Goal: Information Seeking & Learning: Understand process/instructions

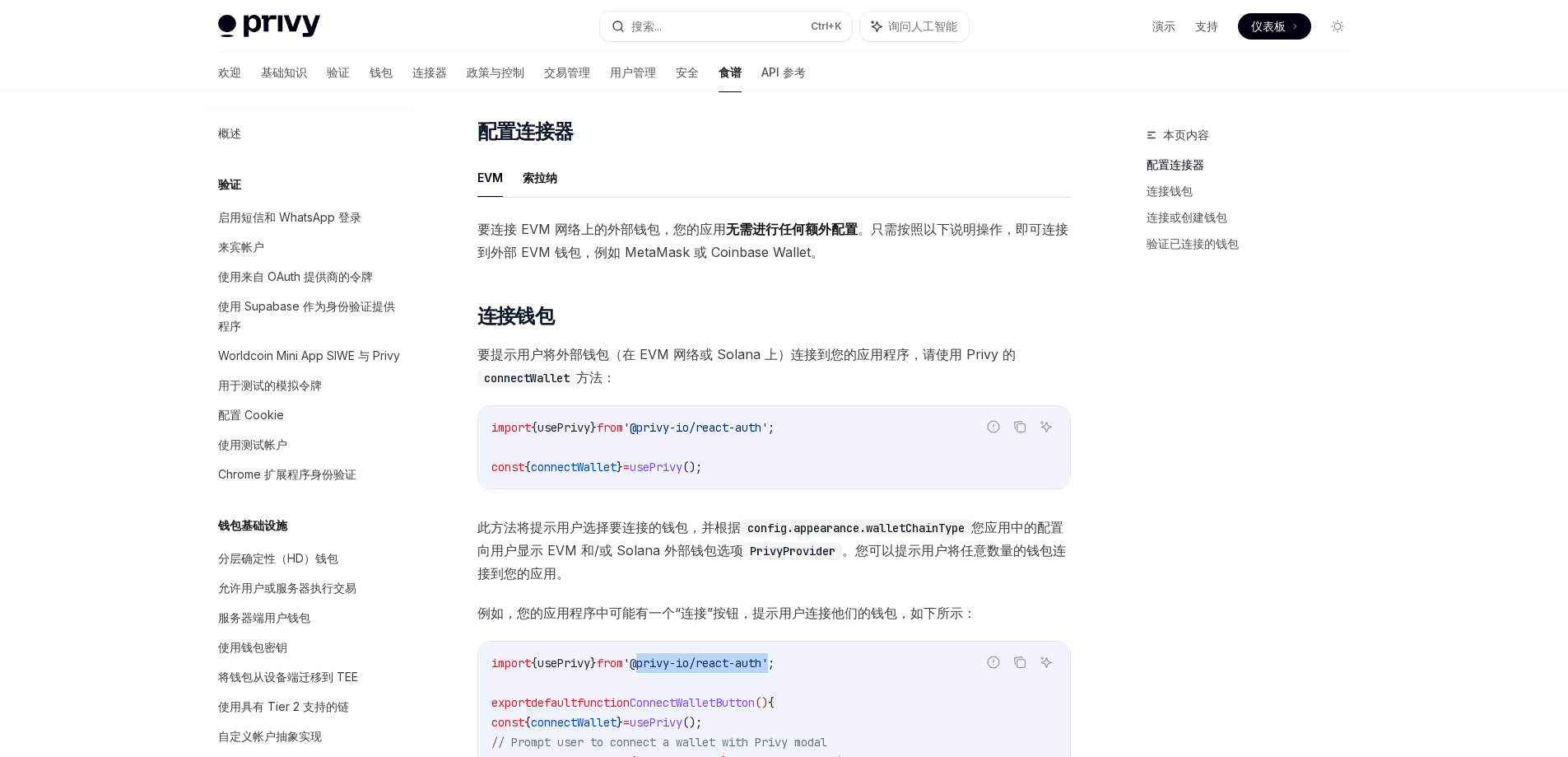
scroll to position [2068, 0]
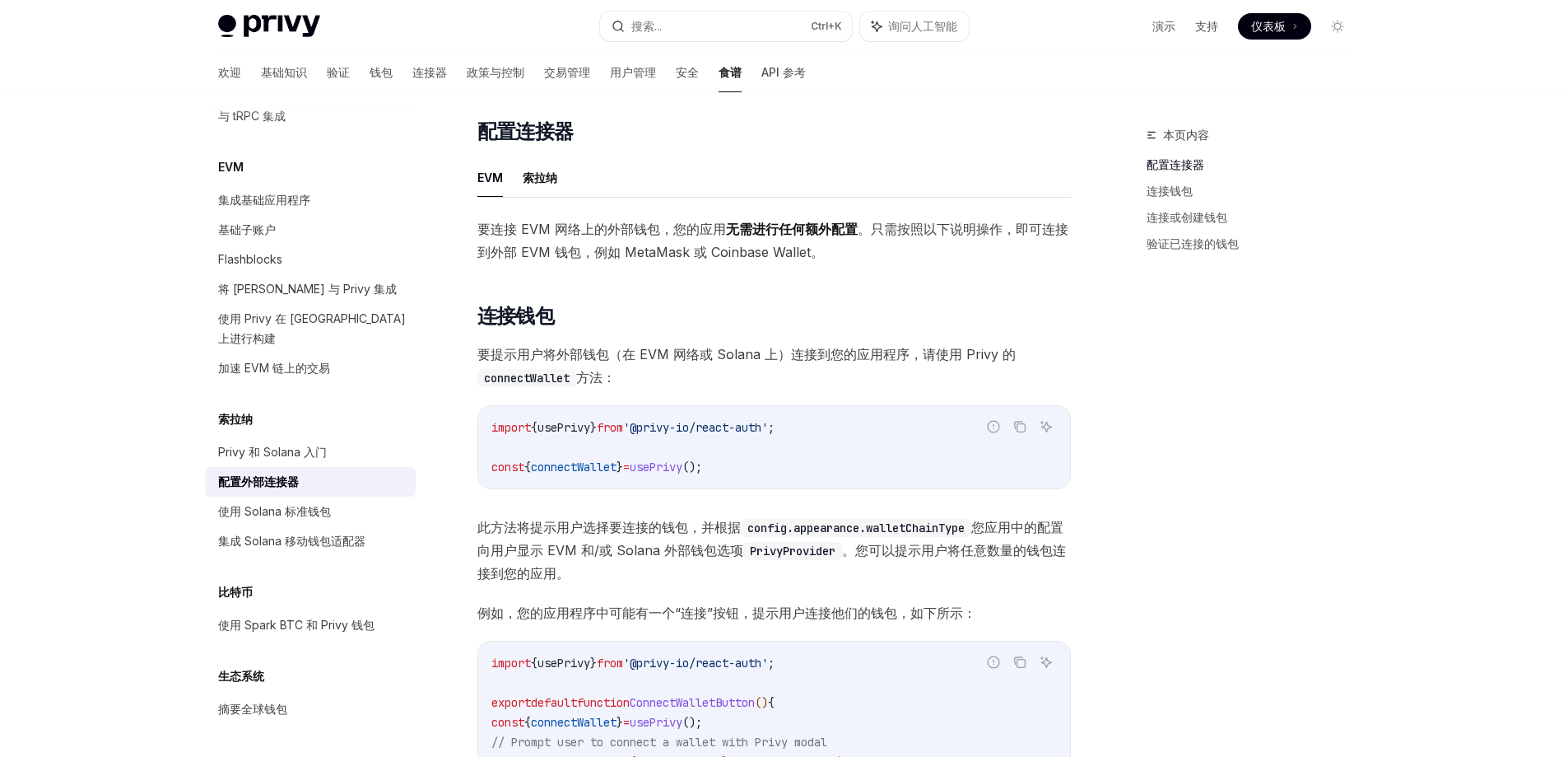
click at [583, 469] on span "connectWallet" at bounding box center [573, 467] width 85 height 15
copy span "connectWallet"
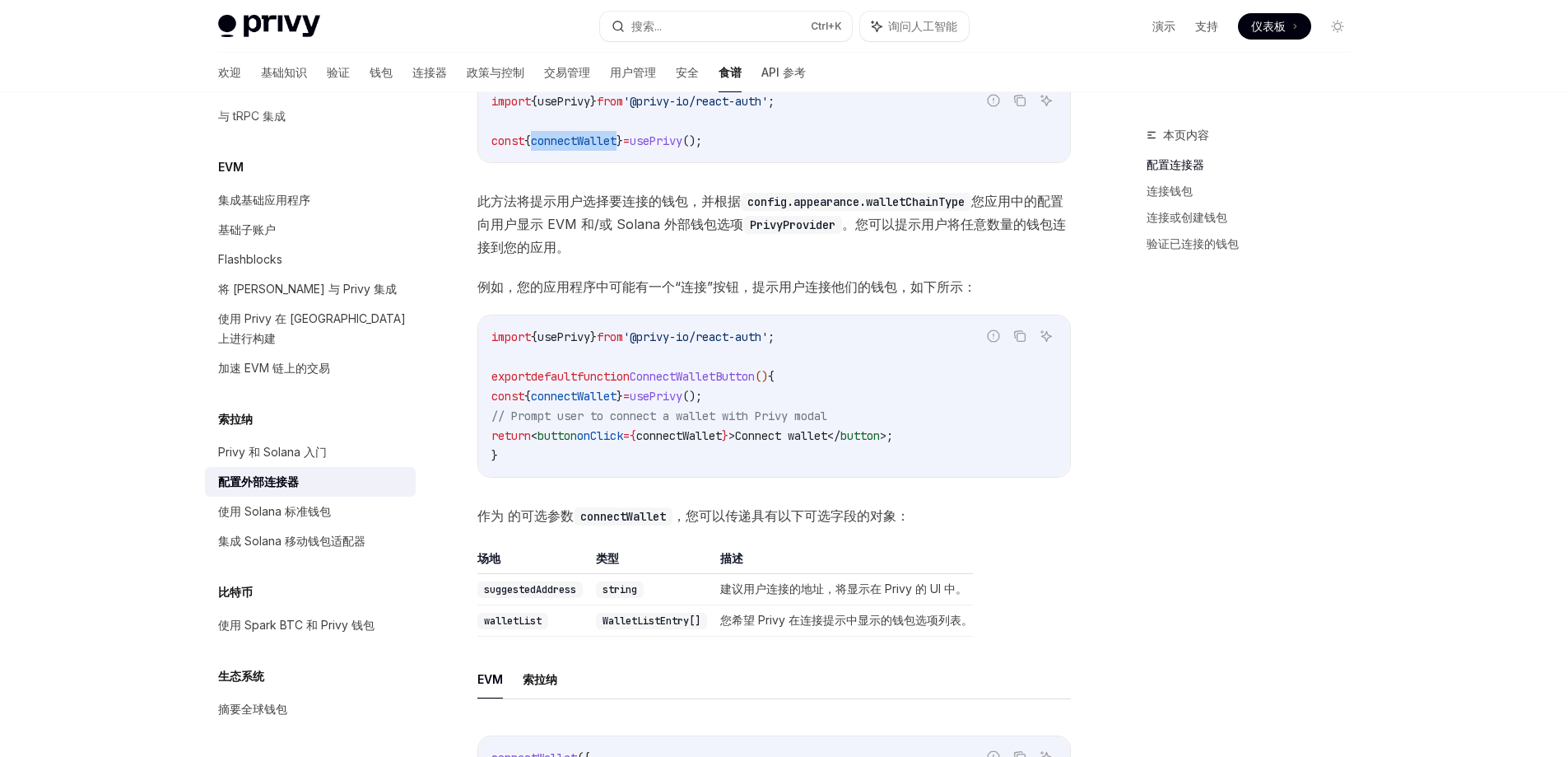
scroll to position [586, 0]
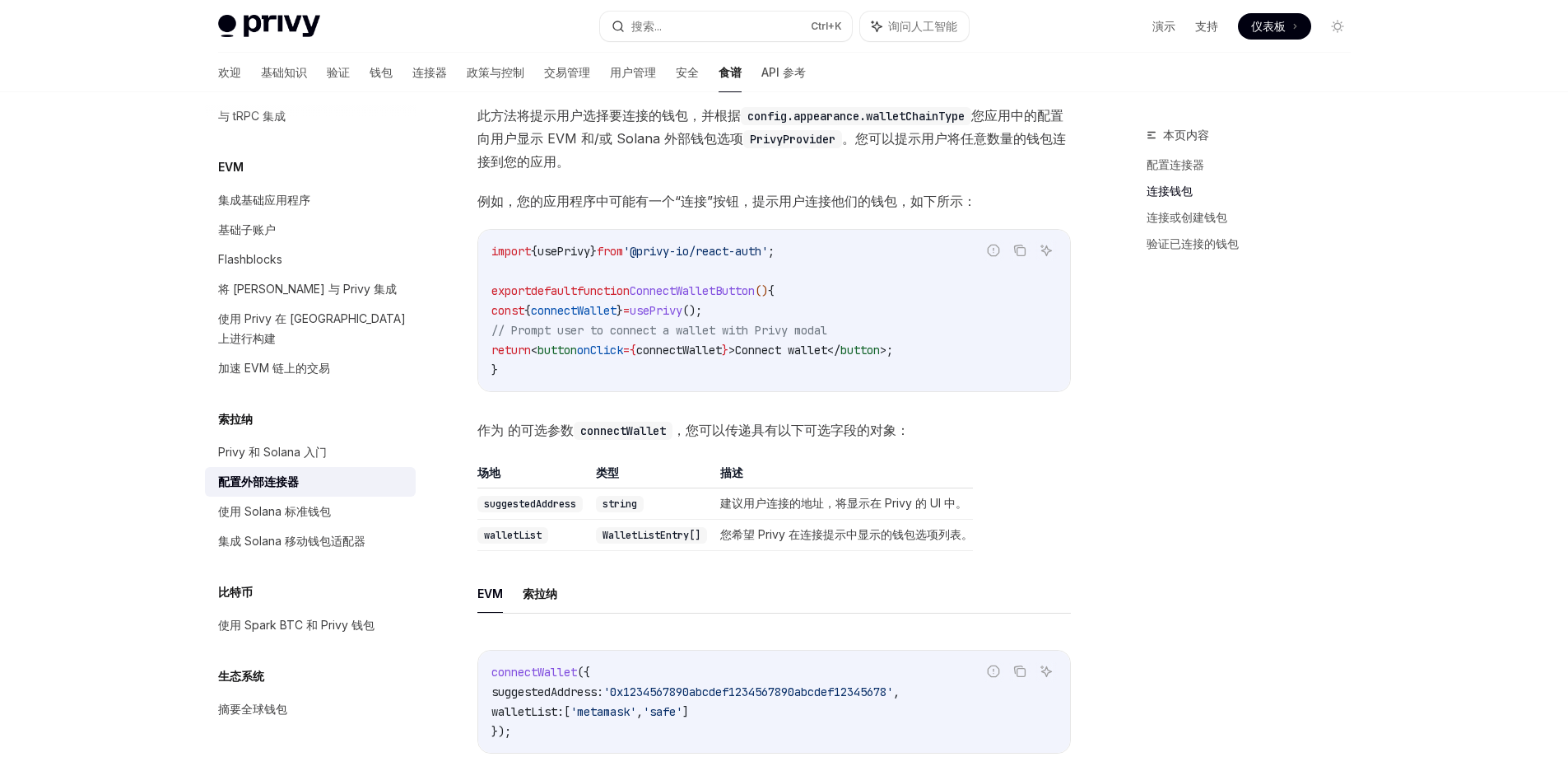
click at [679, 315] on span "usePrivy" at bounding box center [655, 310] width 53 height 15
click at [697, 354] on span "connectWallet" at bounding box center [679, 350] width 85 height 15
click at [697, 354] on span "connectWallet" at bounding box center [679, 350] width 85 height 15
copy span "connectWallet"
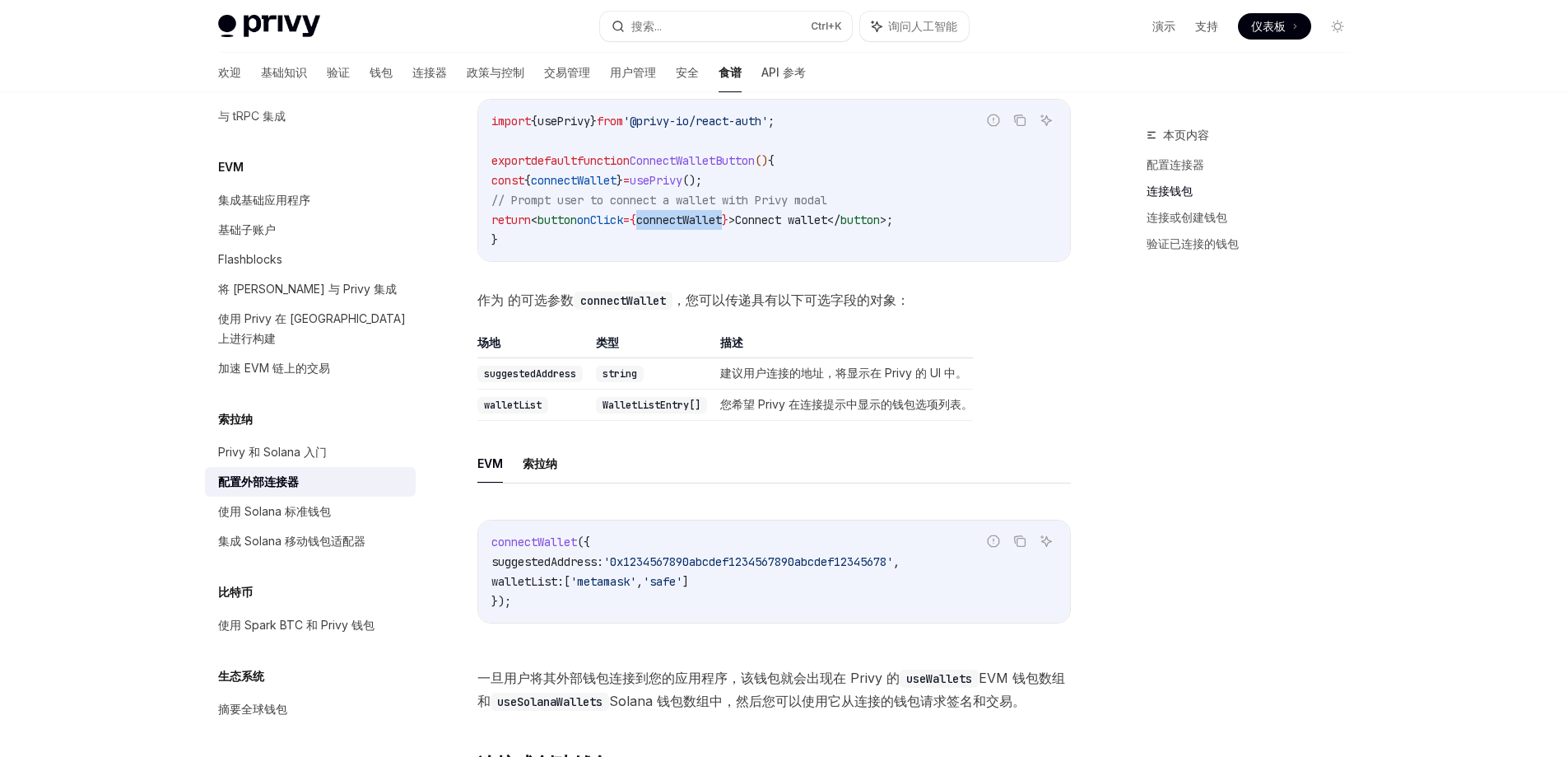
scroll to position [751, 0]
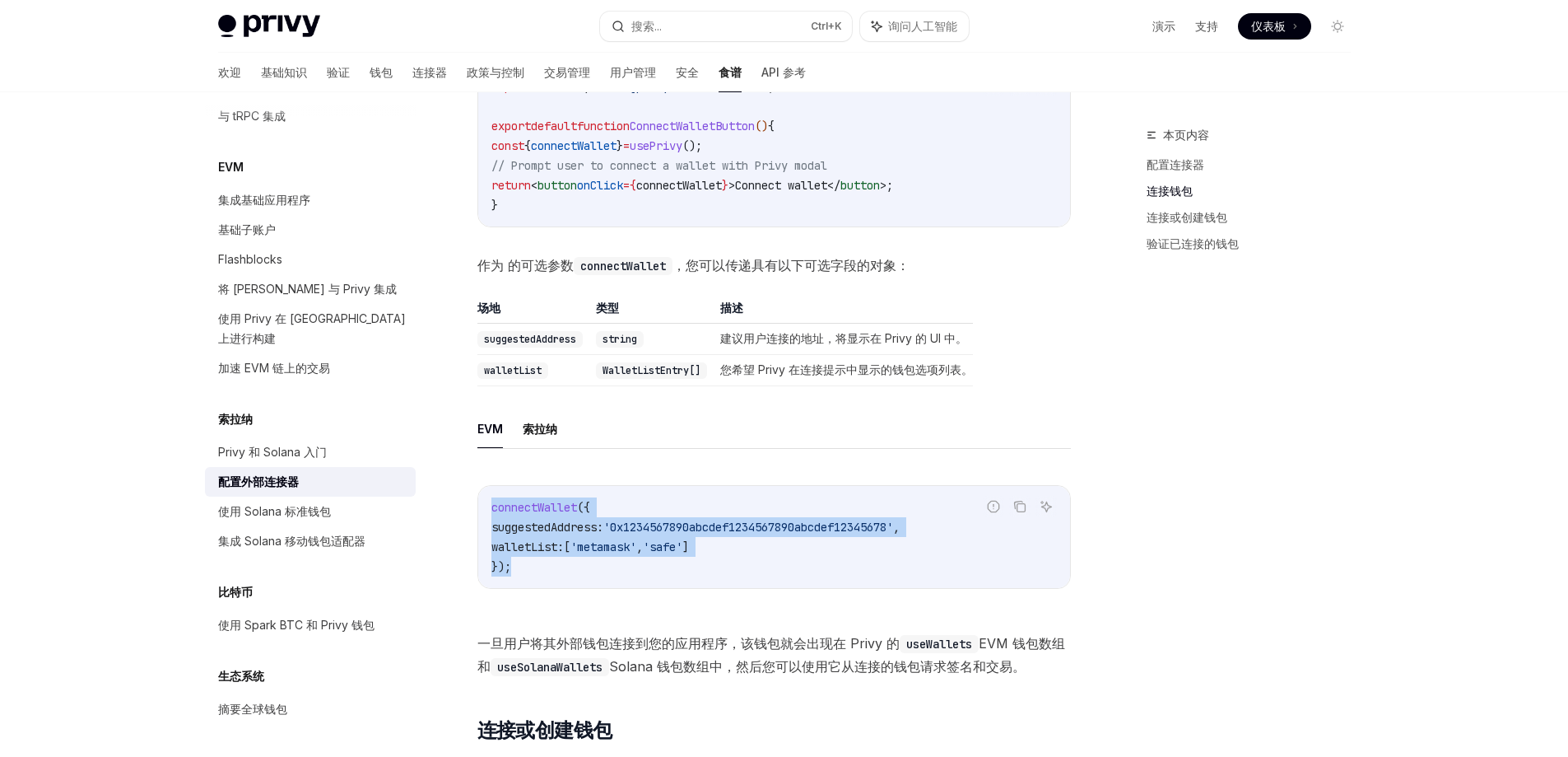
drag, startPoint x: 489, startPoint y: 499, endPoint x: 518, endPoint y: 560, distance: 67.5
click at [518, 560] on div "connectWallet ({ suggestedAddress: '0x1234567890abcdef1234567890abcdef12345678'…" at bounding box center [774, 537] width 592 height 102
copy code "connectWallet ({ suggestedAddress: '0x1234567890abcdef1234567890abcdef12345678'…"
click at [699, 538] on code "connectWallet ({ suggestedAddress: '0x1234567890abcdef1234567890abcdef12345678'…" at bounding box center [774, 537] width 566 height 79
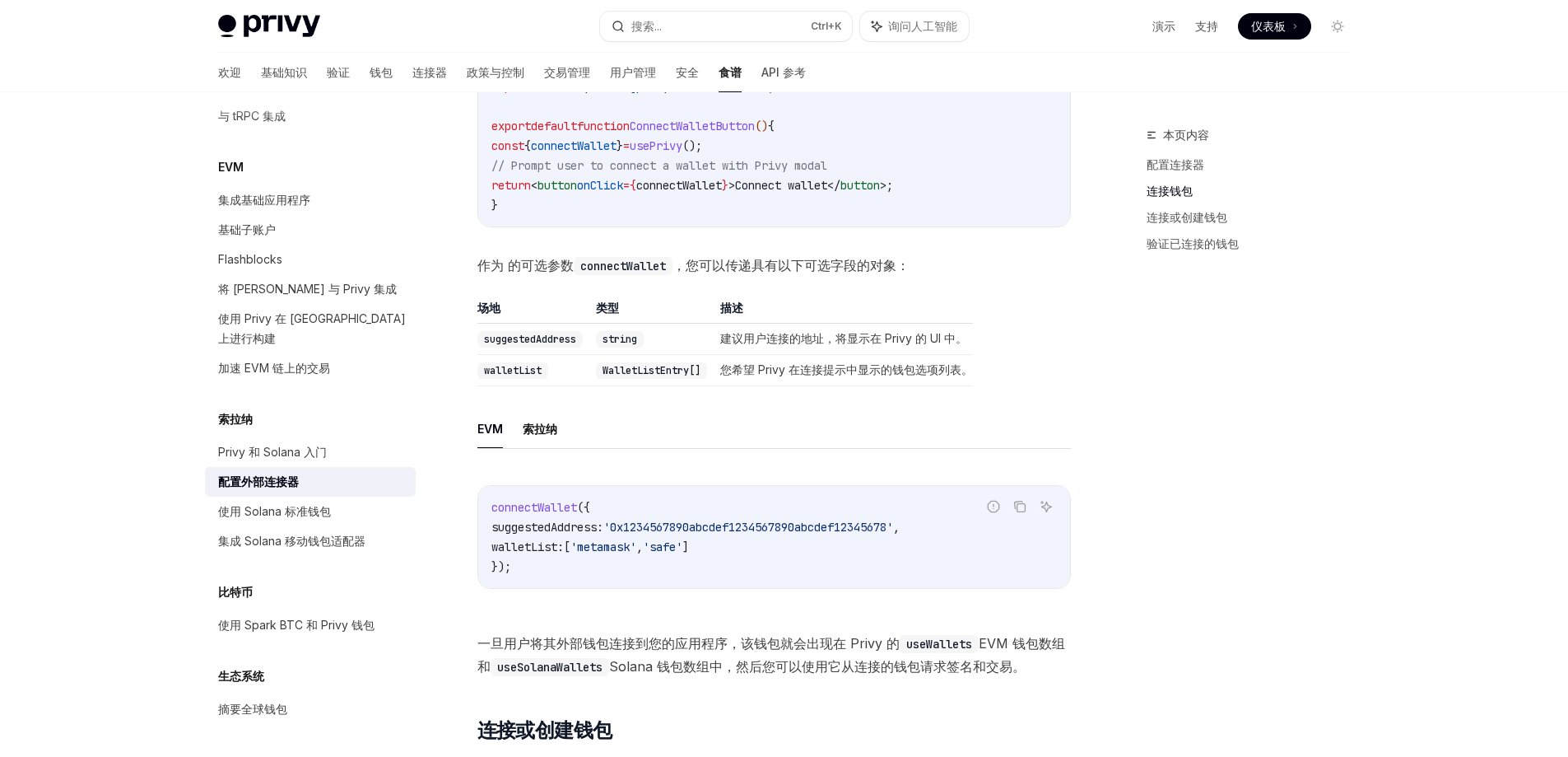
click at [304, 28] on img at bounding box center [269, 26] width 102 height 23
type textarea "*"
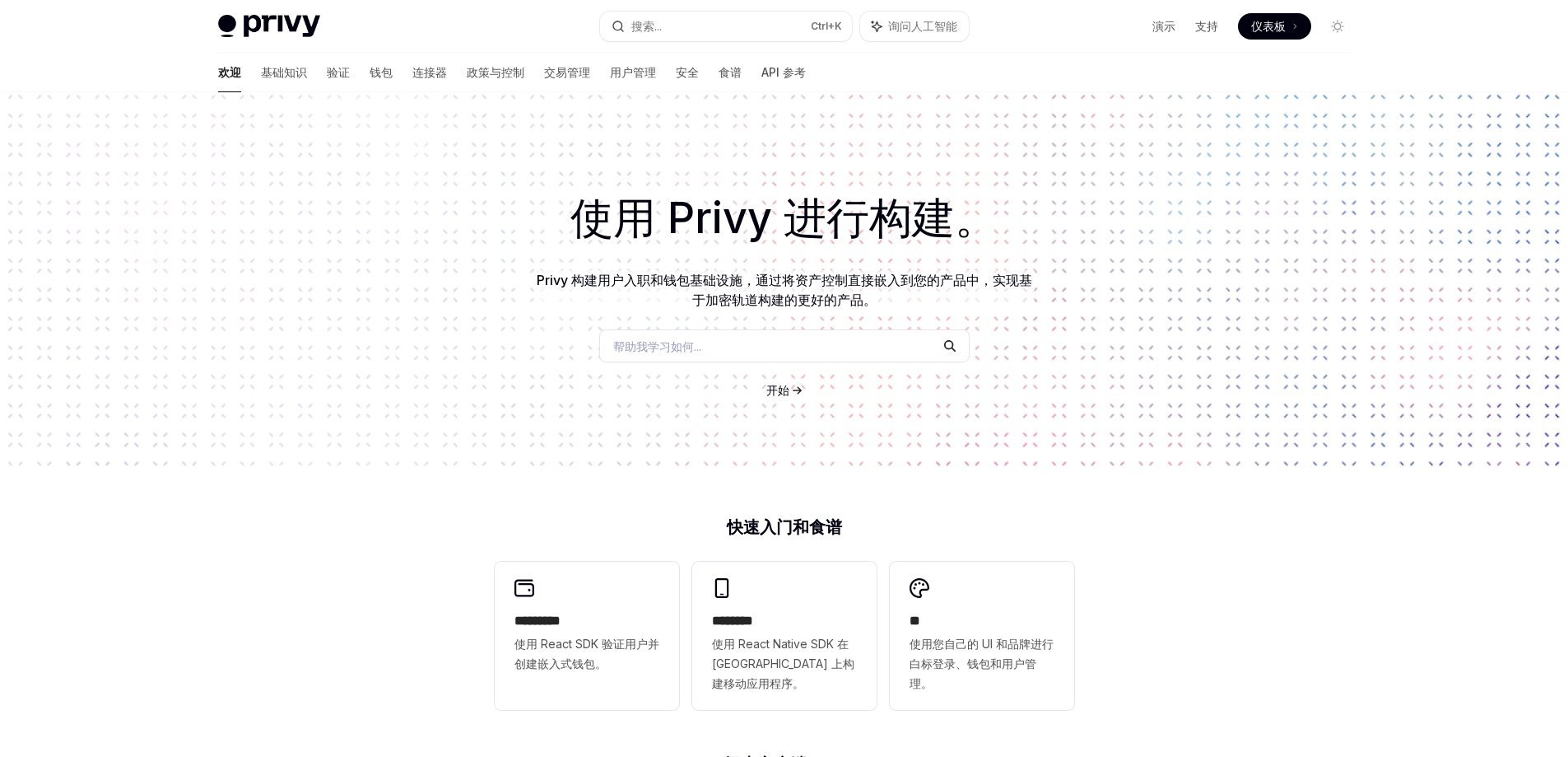
click at [281, 81] on div "欢迎 基础知识 验证 钱包 连接器 政策与控制 交易管理 用户管理 安全 食谱 API 参考" at bounding box center [511, 72] width 588 height 40
click at [261, 76] on font "基础知识" at bounding box center [284, 72] width 46 height 14
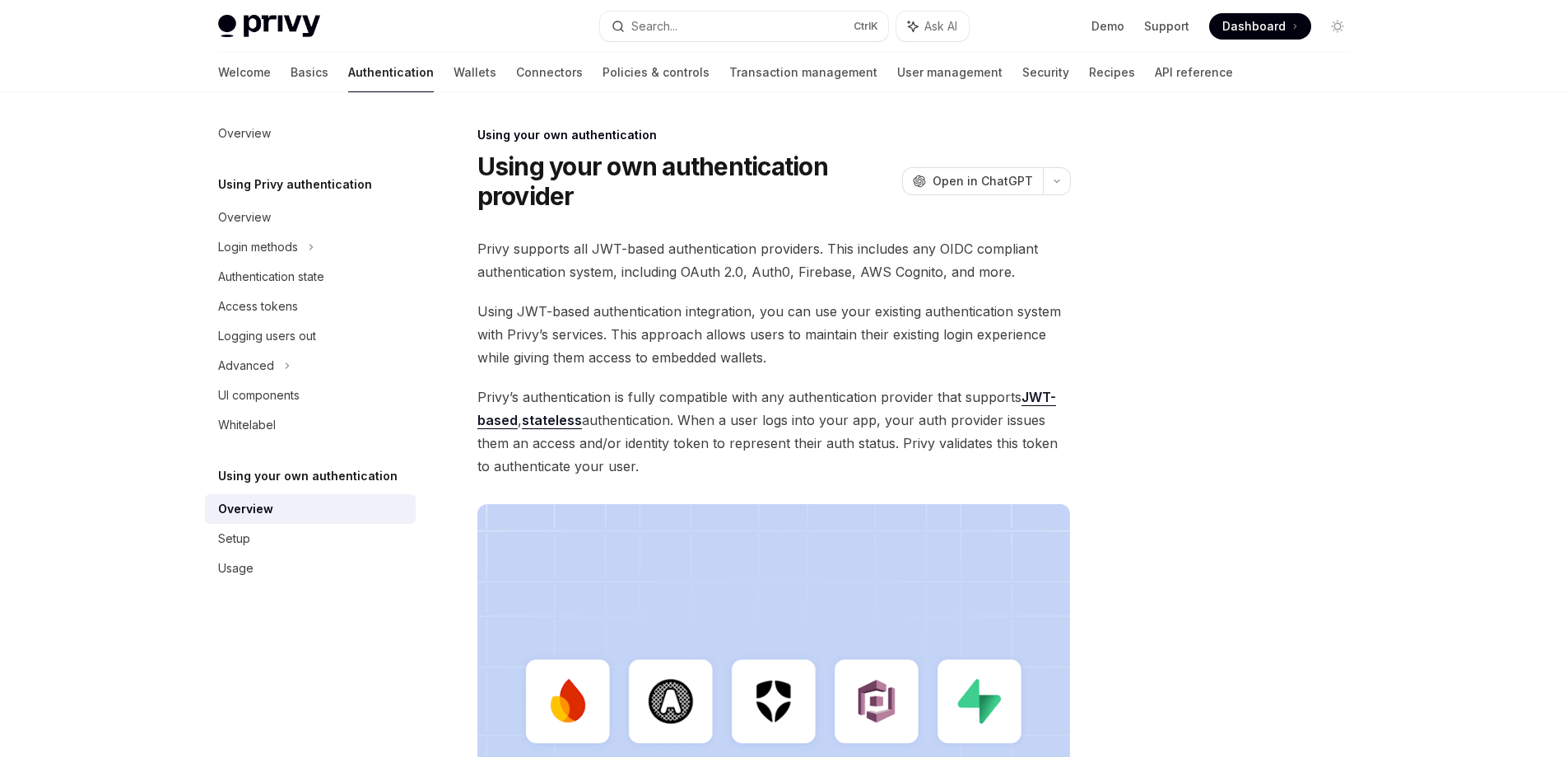
click at [1123, 187] on div at bounding box center [1239, 440] width 251 height 631
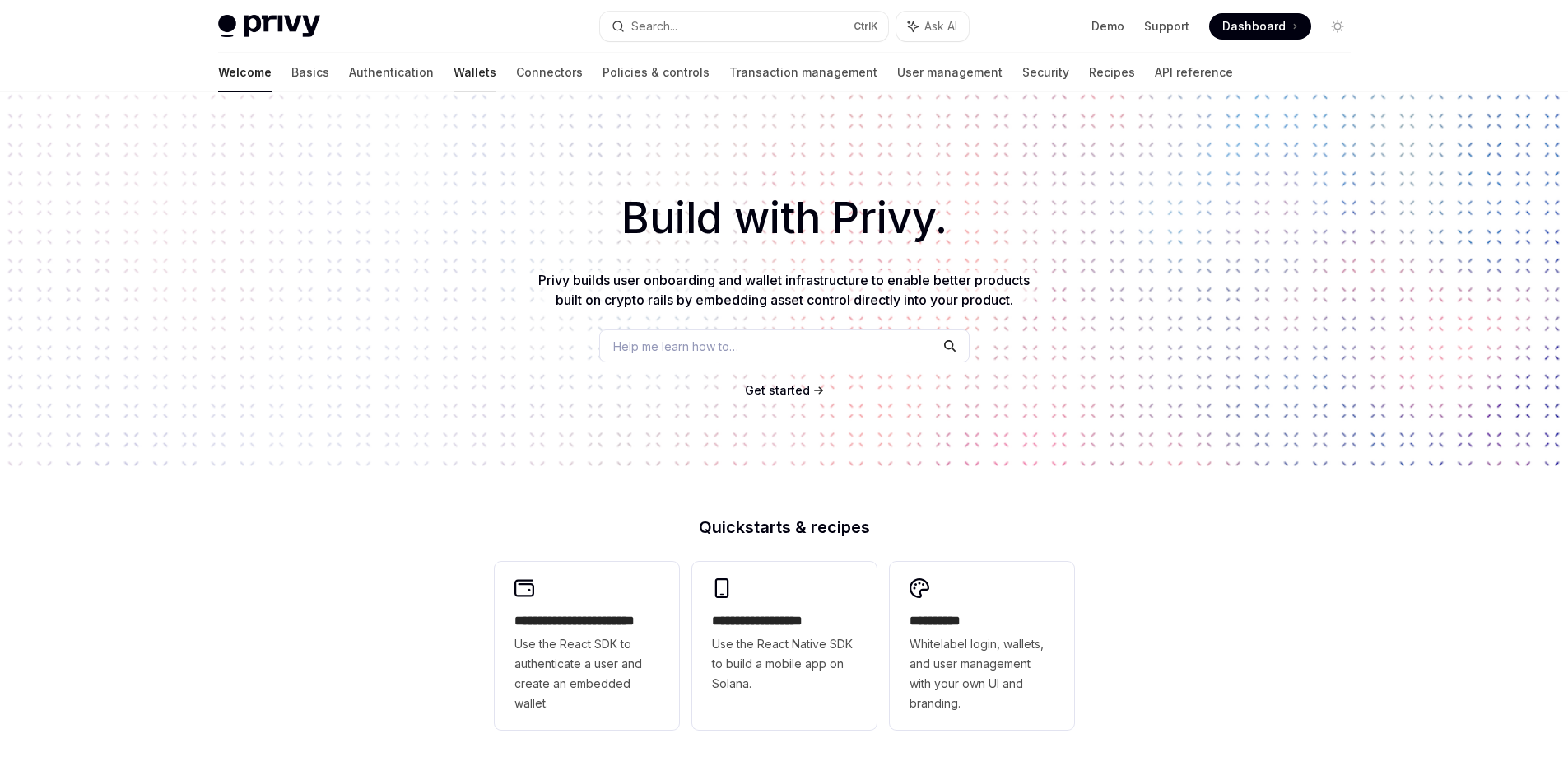
click at [454, 61] on link "Wallets" at bounding box center [475, 72] width 43 height 40
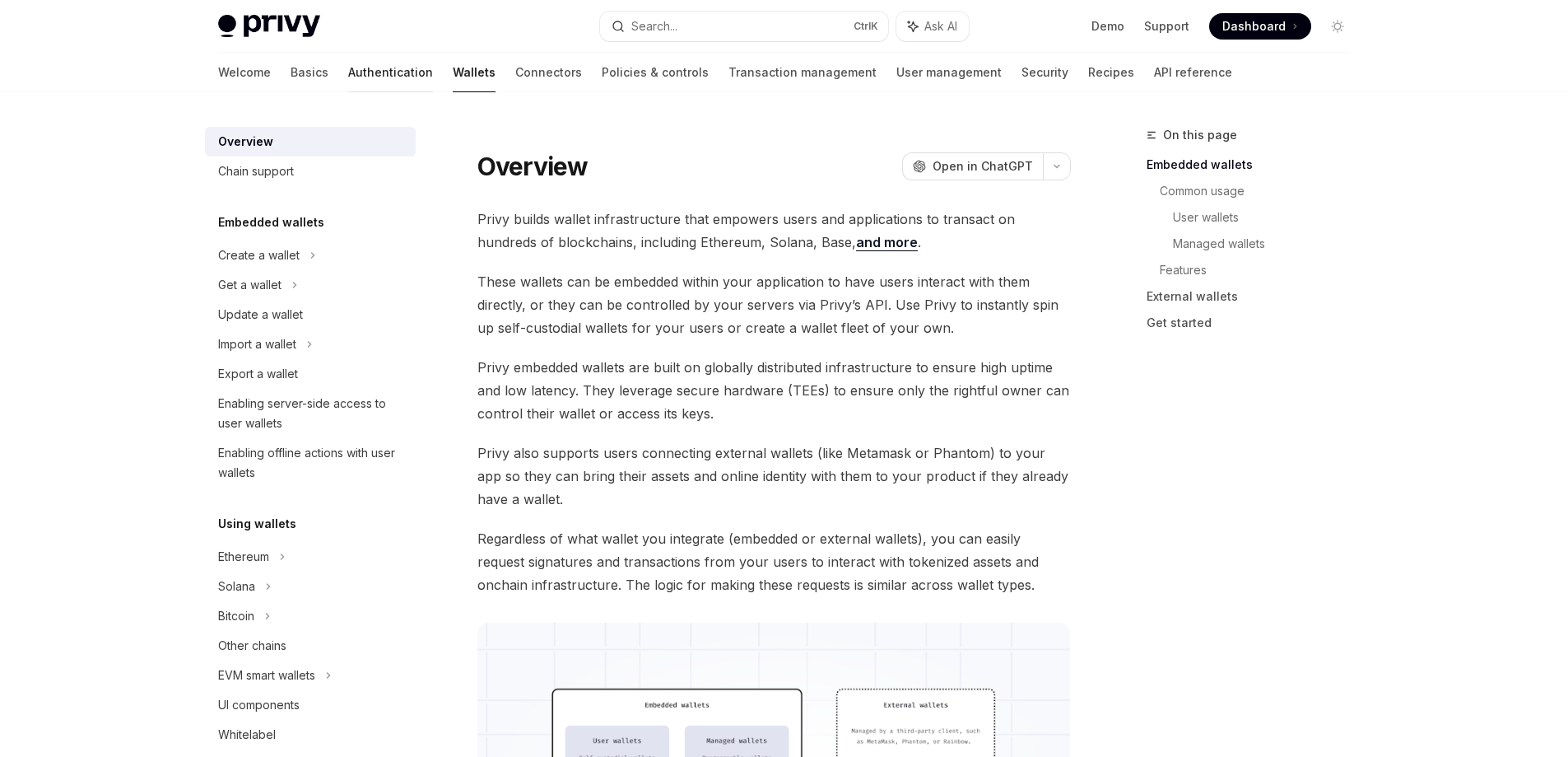
click at [348, 77] on link "Authentication" at bounding box center [390, 72] width 84 height 40
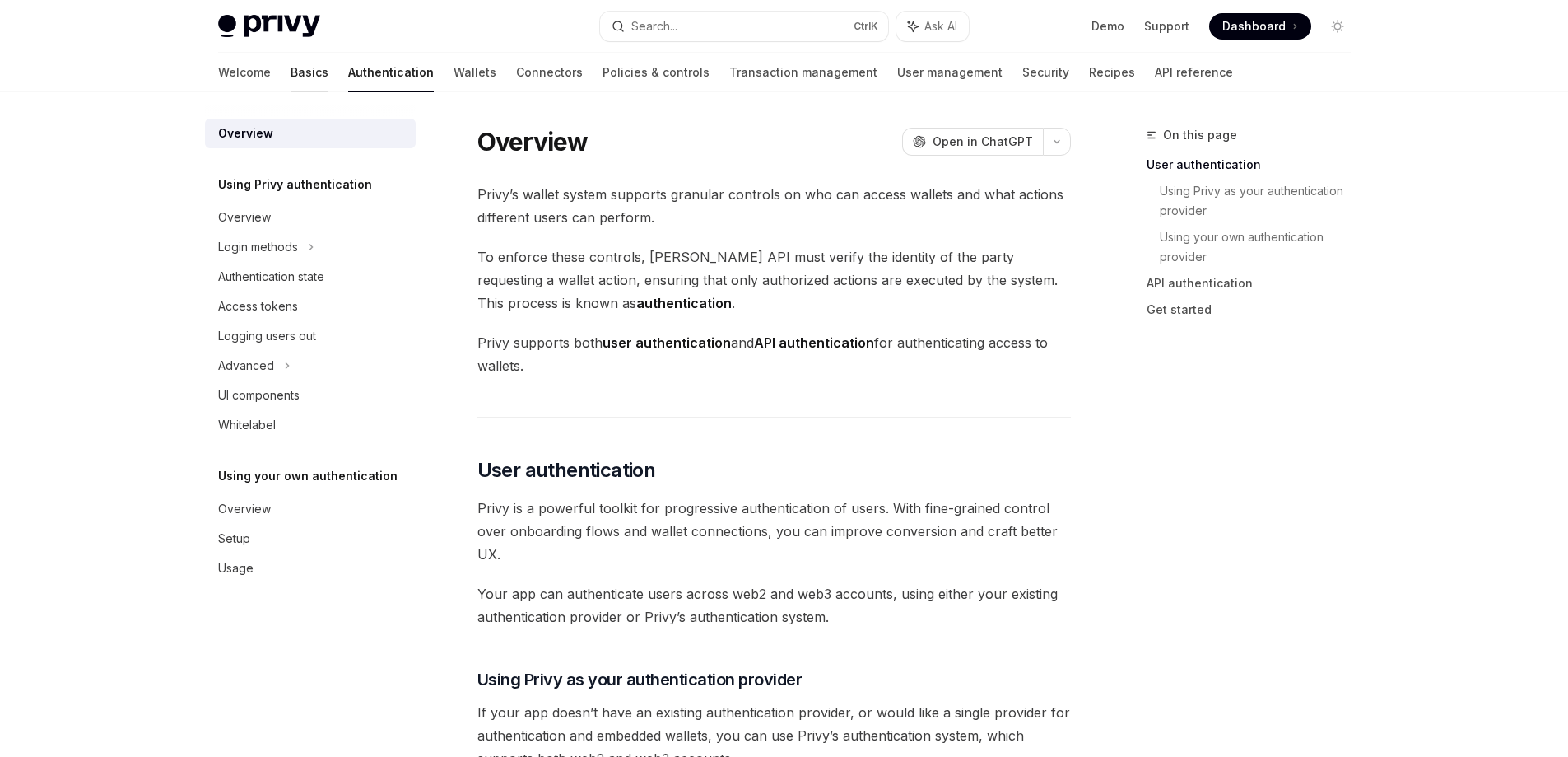
click at [291, 71] on link "Basics" at bounding box center [310, 72] width 38 height 40
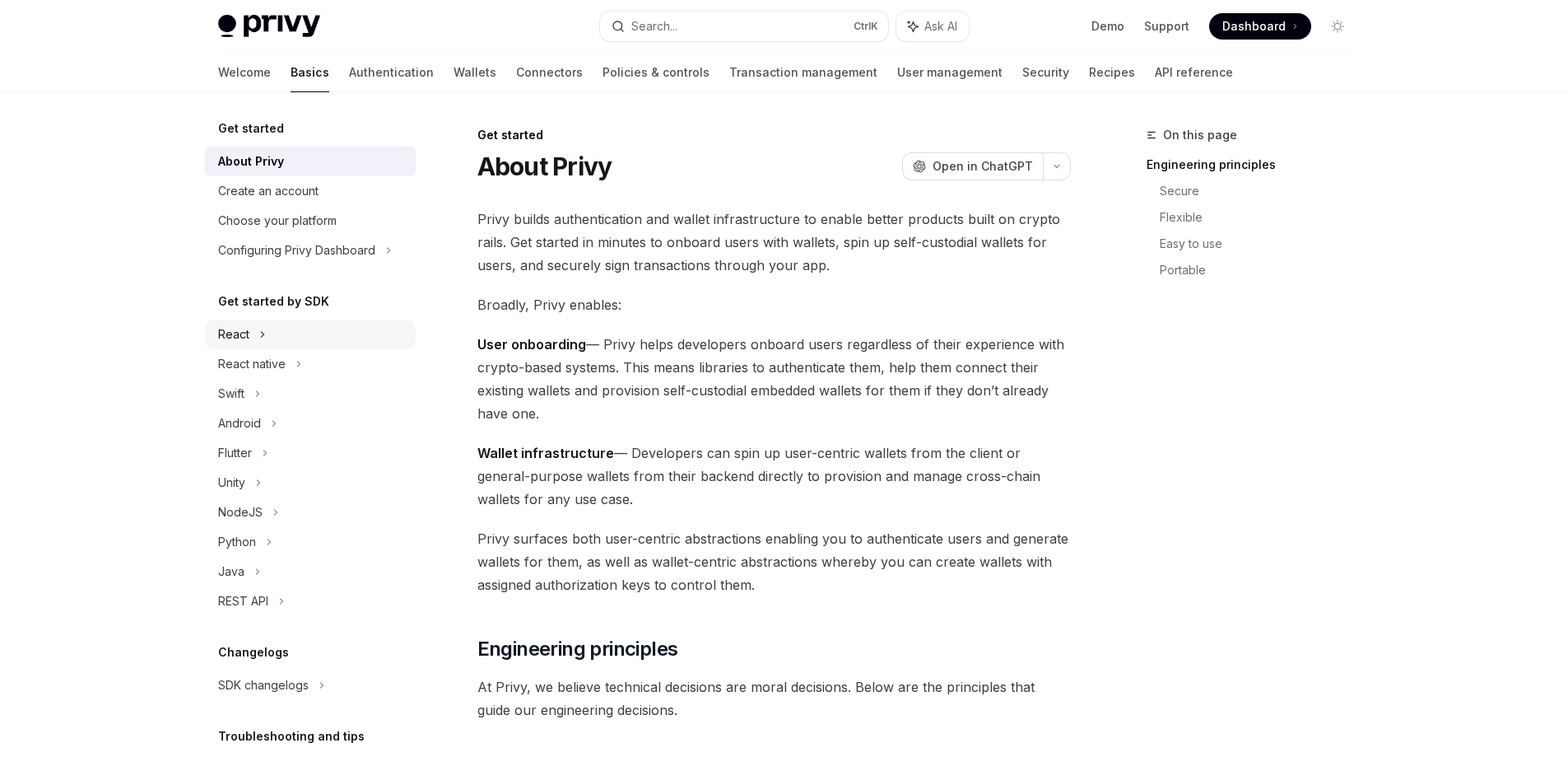
click at [235, 332] on div "React" at bounding box center [233, 334] width 31 height 20
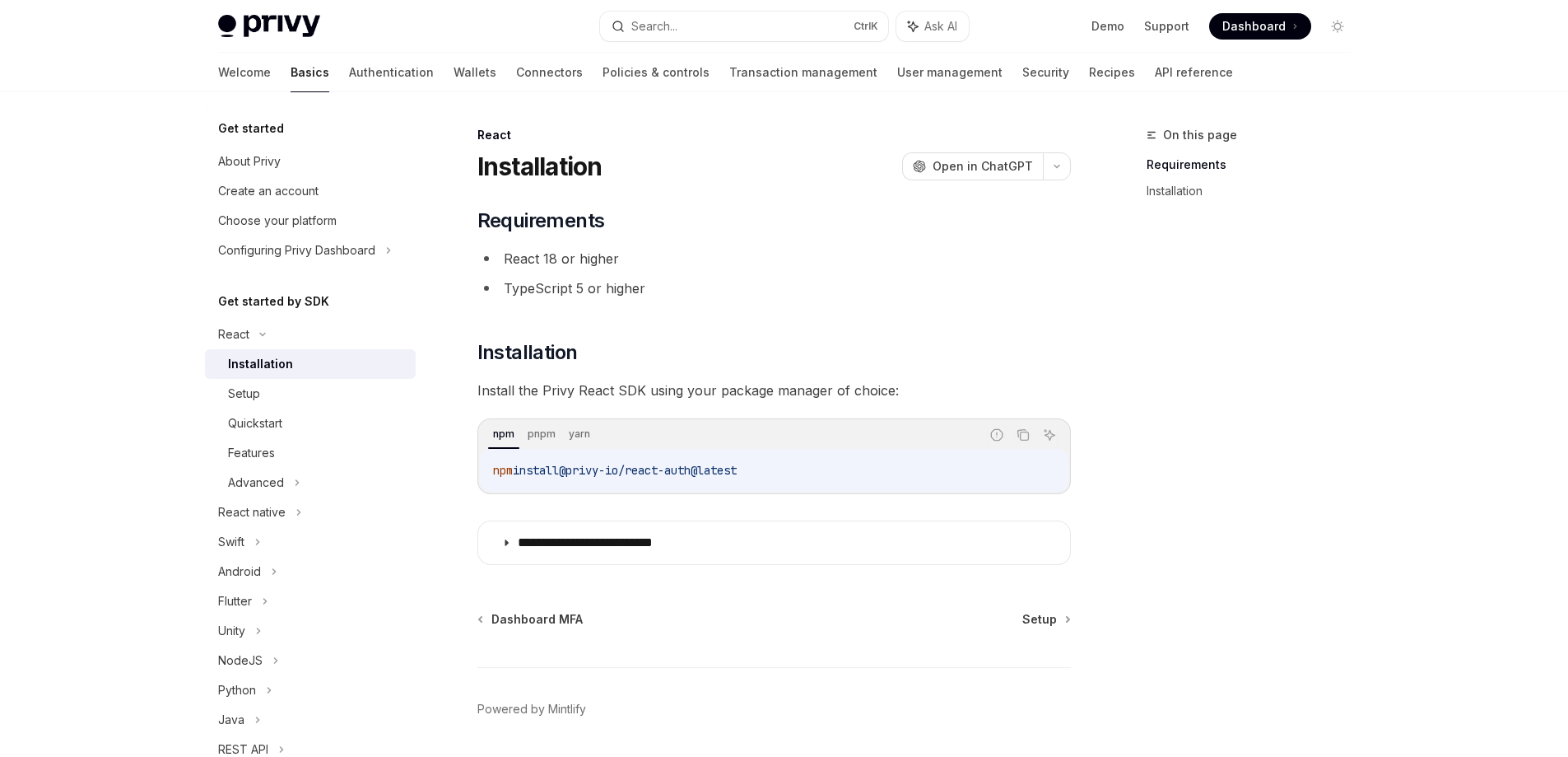
click at [270, 365] on div "Installation" at bounding box center [261, 363] width 65 height 20
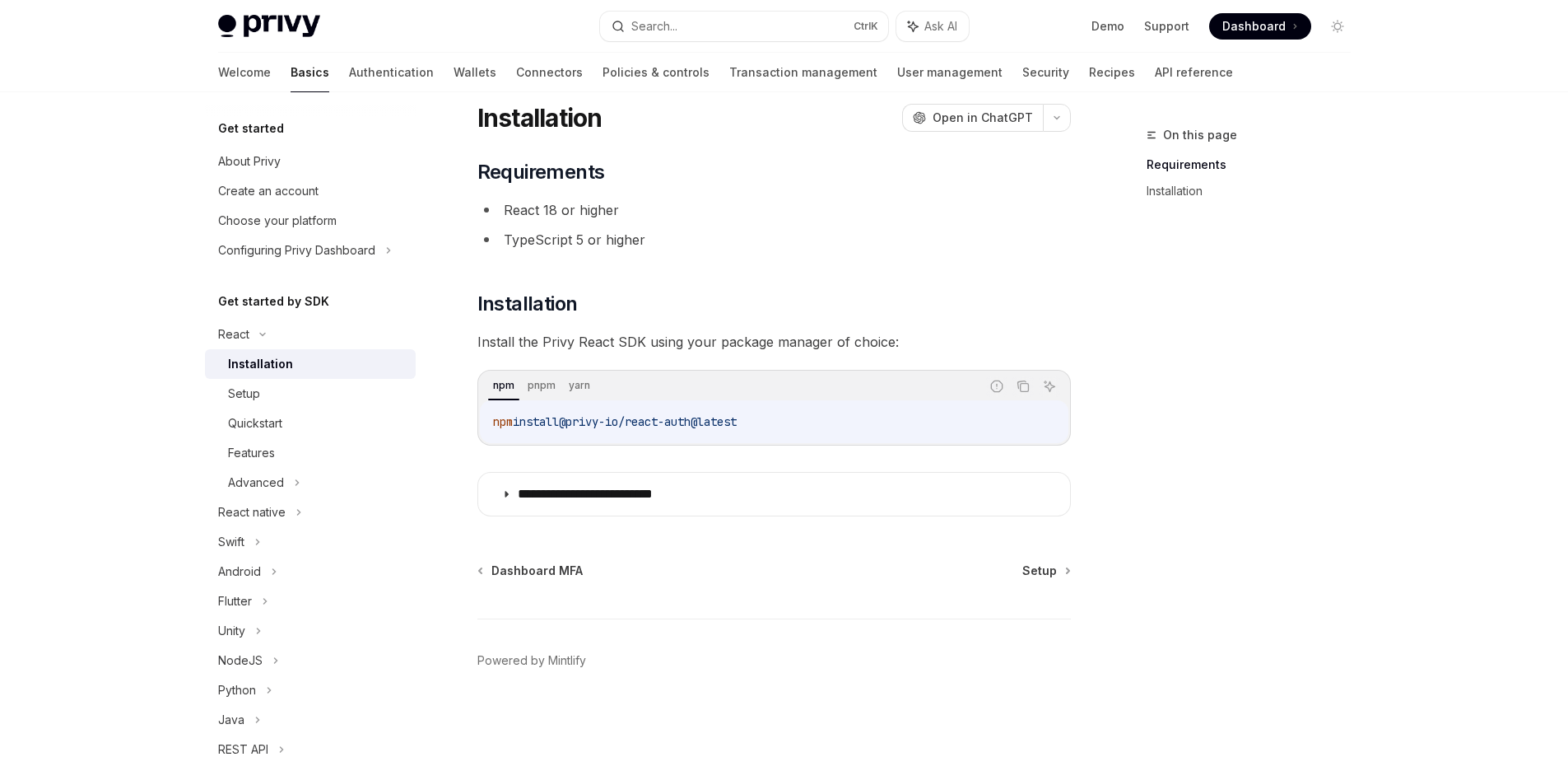
scroll to position [53, 0]
click at [1050, 569] on span "Setup" at bounding box center [1040, 566] width 34 height 16
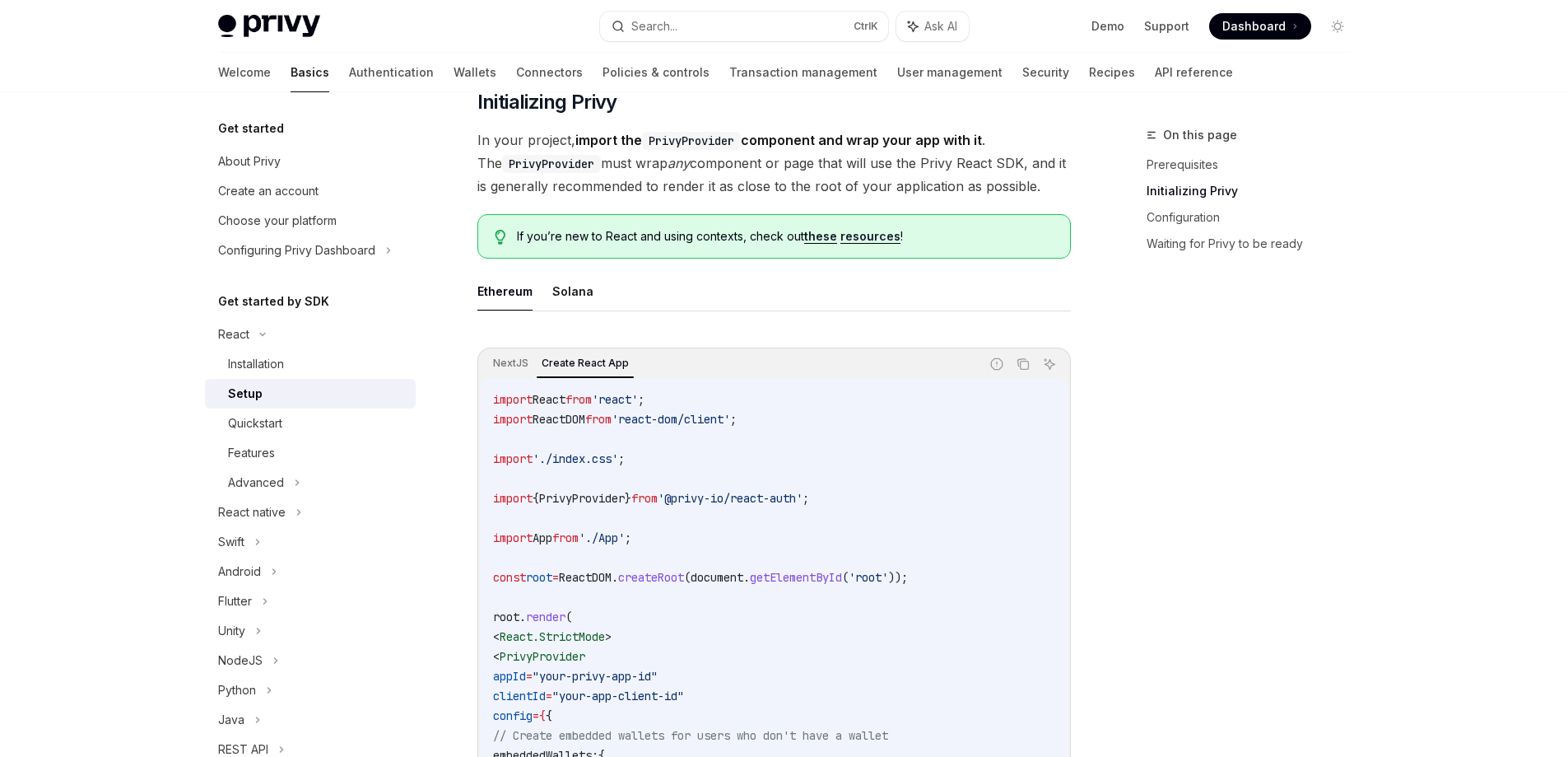
scroll to position [300, 0]
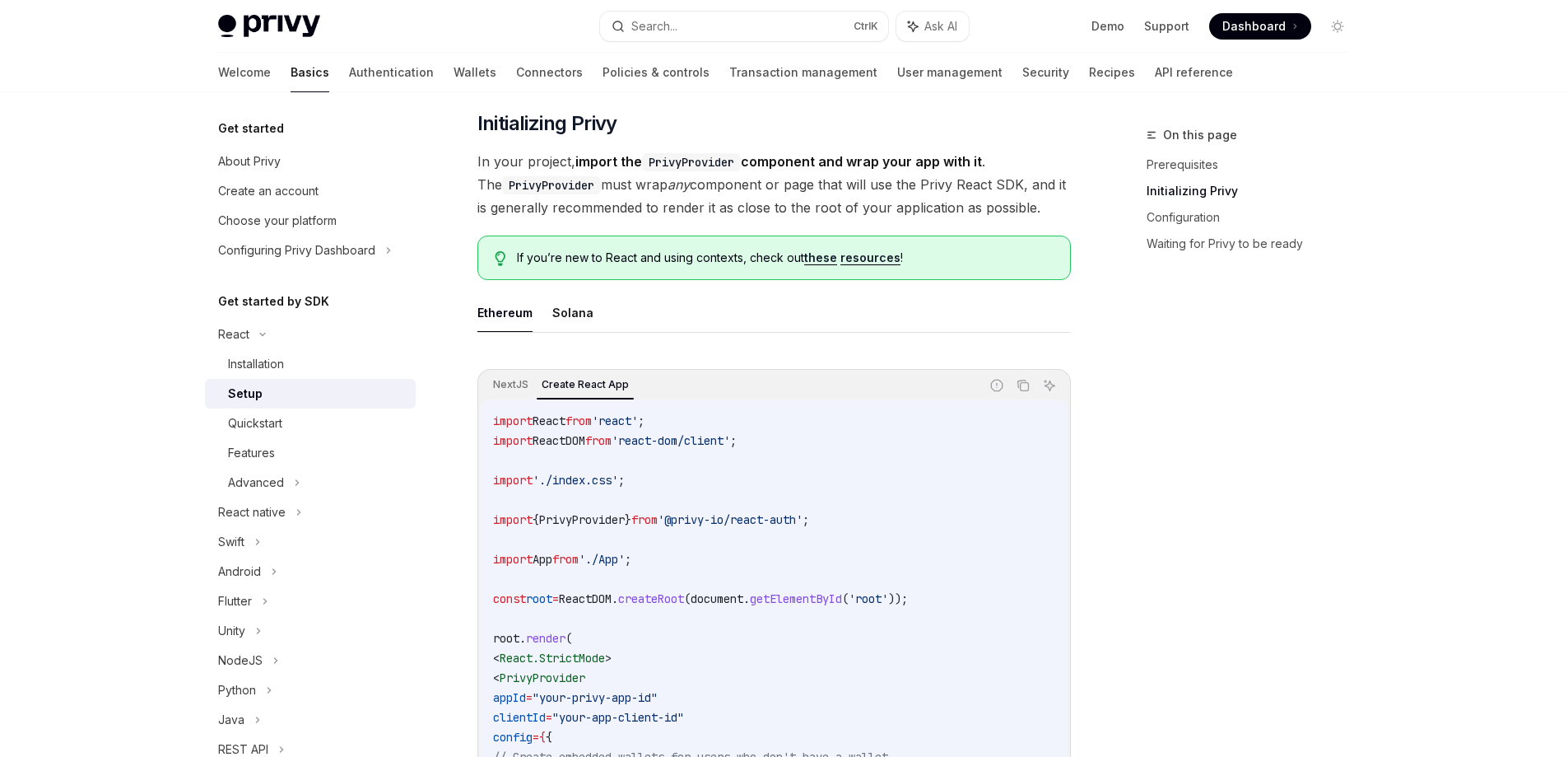
click at [553, 555] on span "App" at bounding box center [542, 559] width 20 height 15
copy span "App"
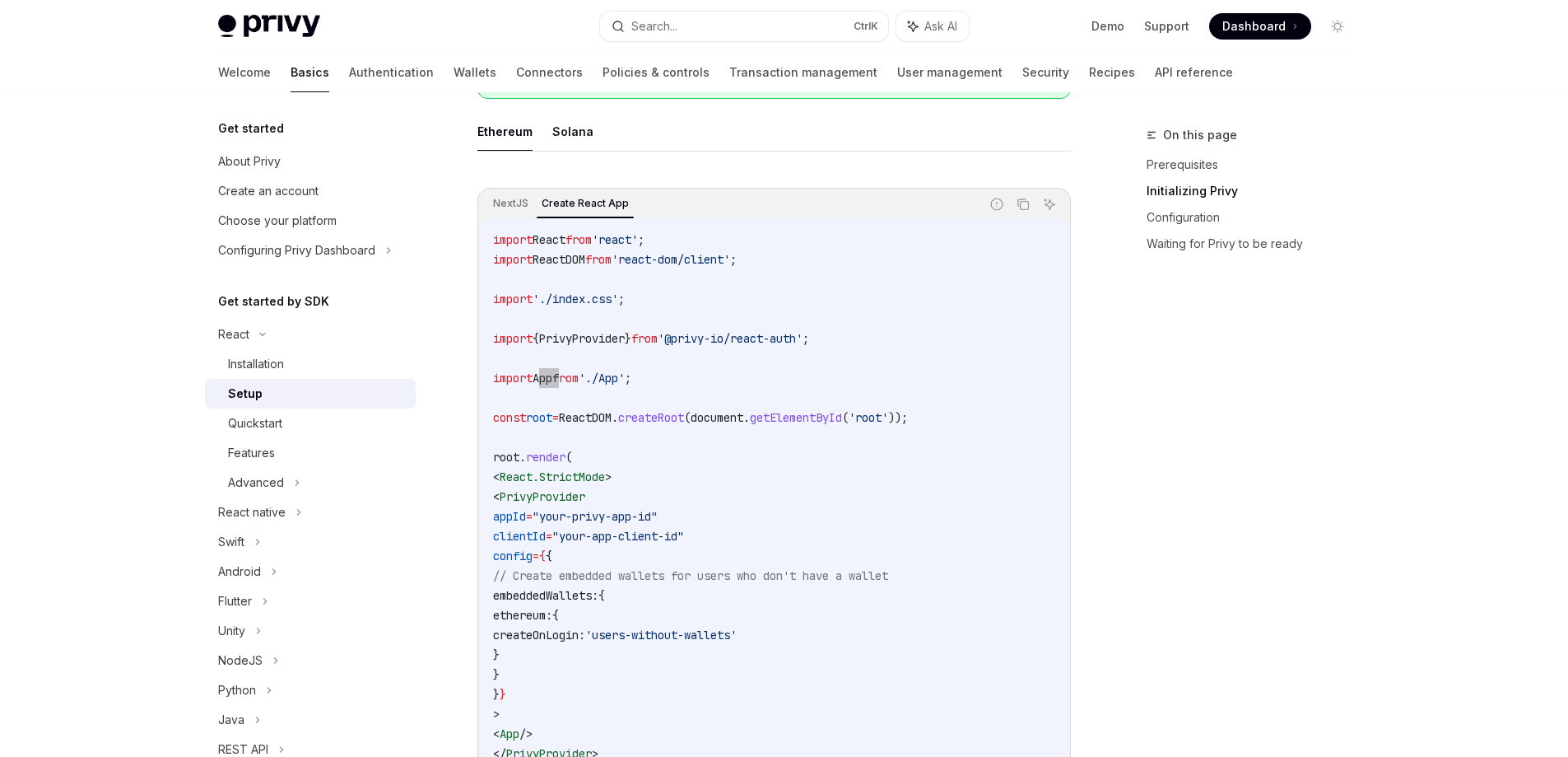
scroll to position [464, 0]
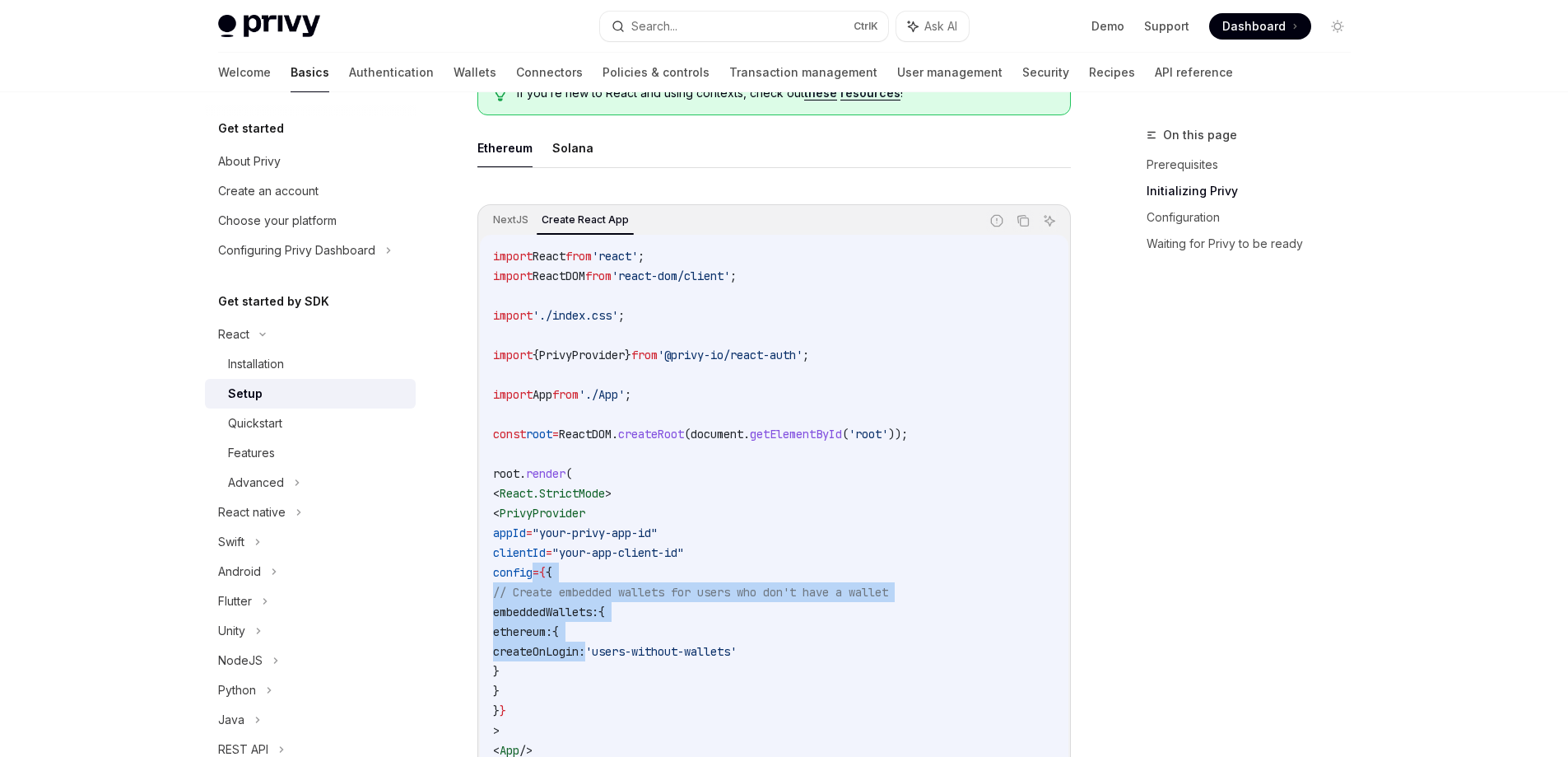
drag, startPoint x: 531, startPoint y: 570, endPoint x: 590, endPoint y: 657, distance: 105.1
click at [590, 657] on code "import React from 'react' ; import ReactDOM from 'react-dom/client' ; import '.…" at bounding box center [774, 532] width 562 height 573
copy code "config = { { // Create embedded wallets for users who don't have a wallet embed…"
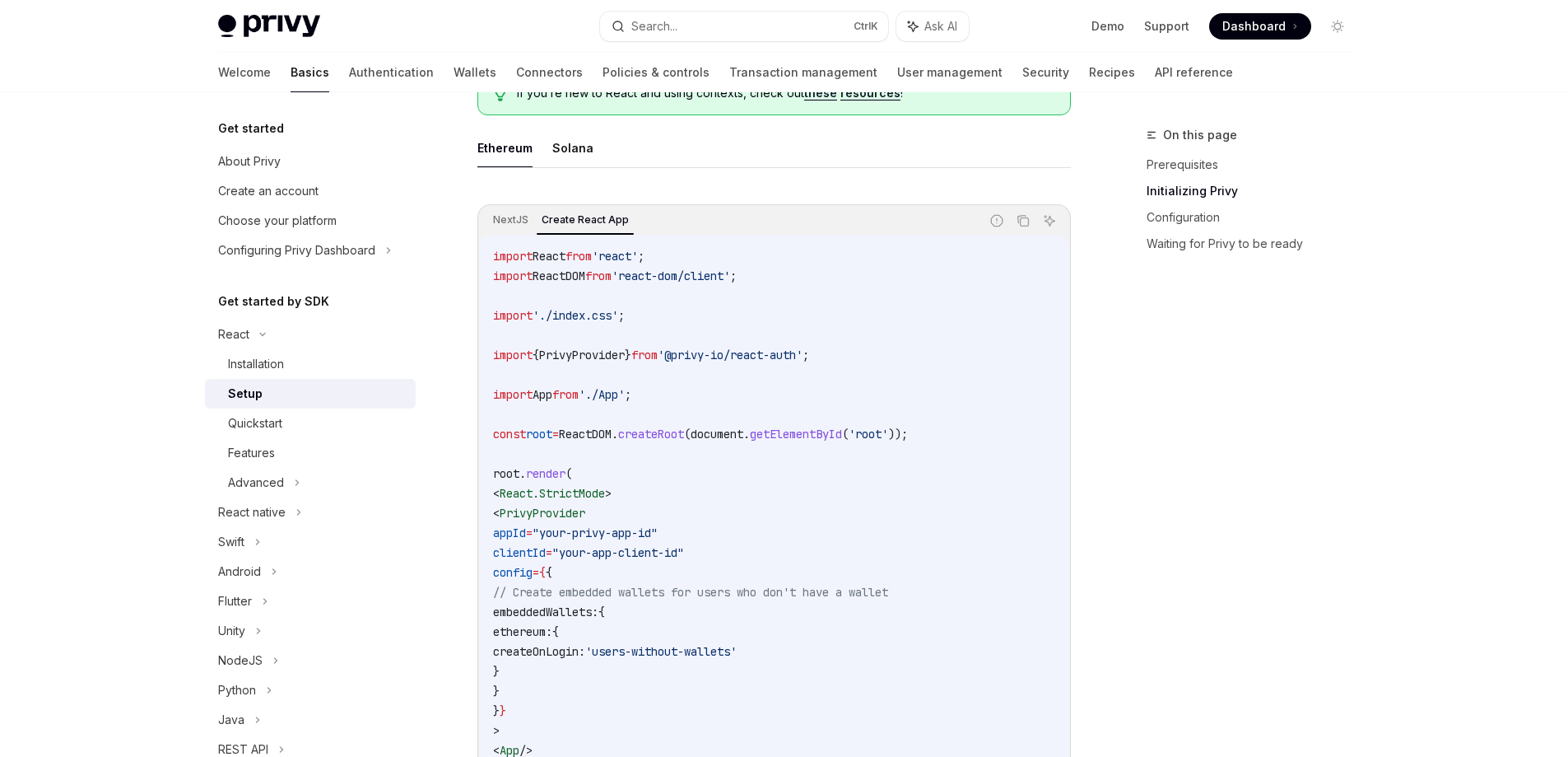
click at [586, 649] on span "createOnLogin:" at bounding box center [539, 651] width 92 height 15
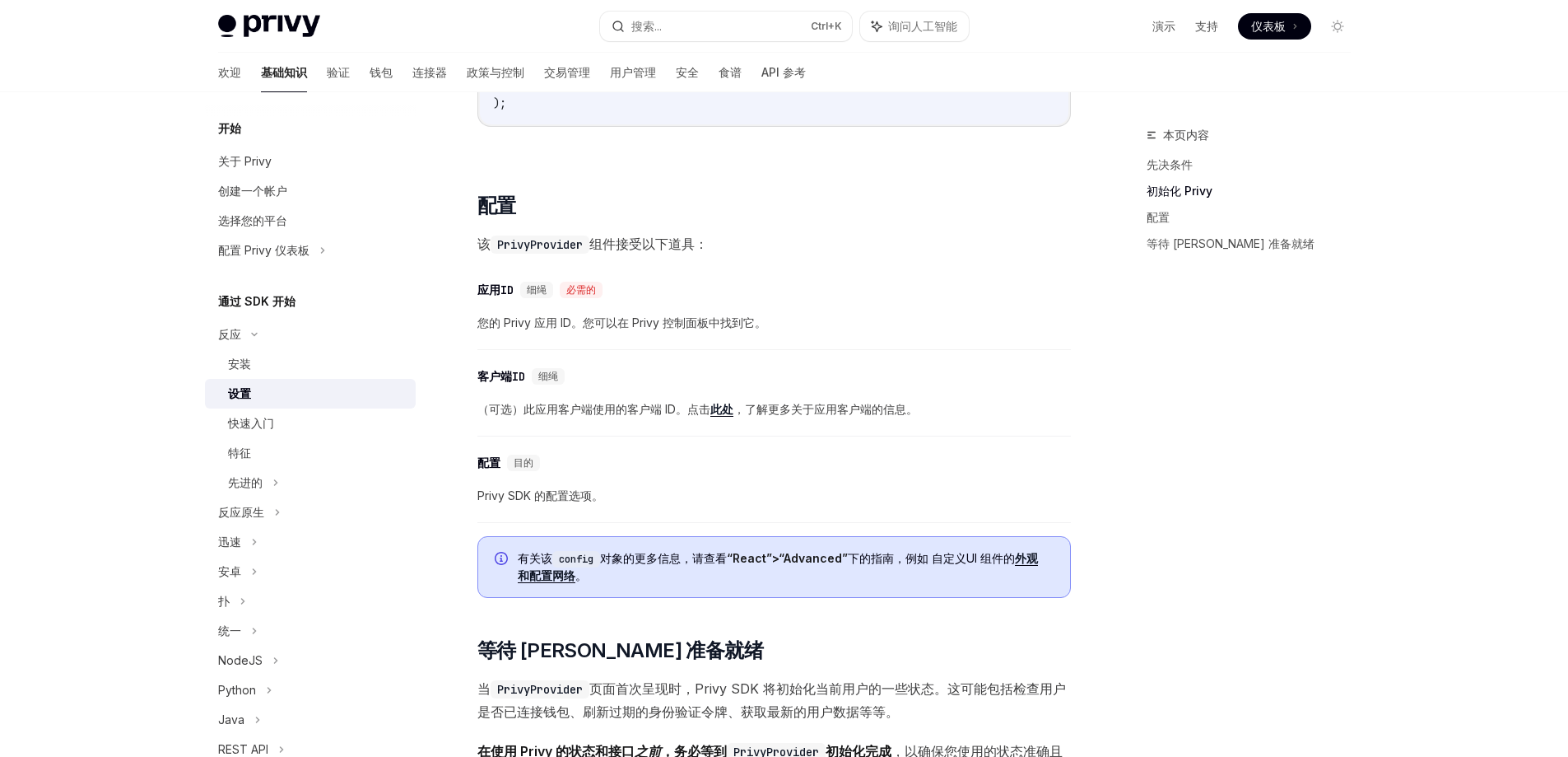
scroll to position [1123, 0]
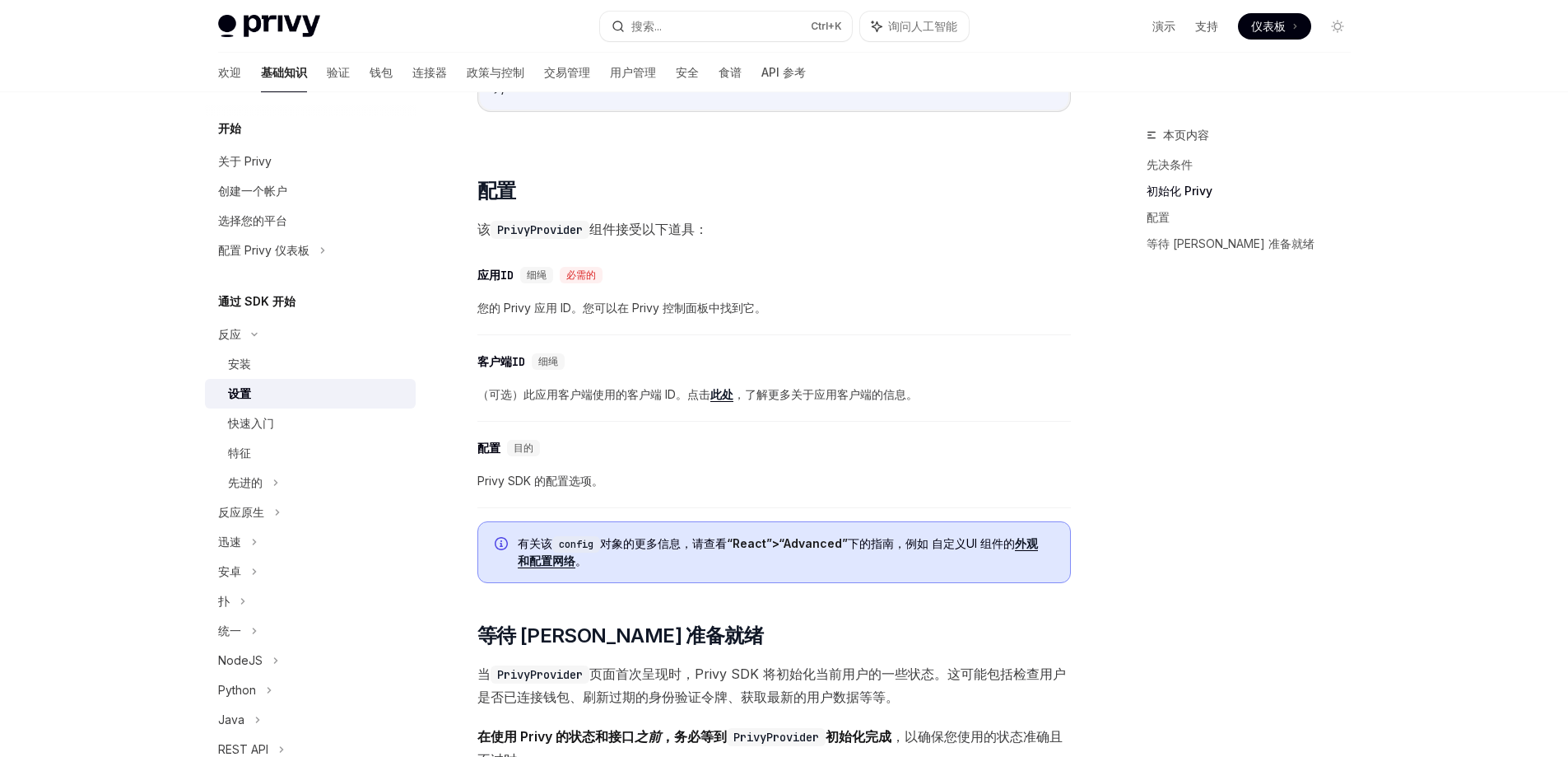
click at [561, 561] on font "配置网络" at bounding box center [553, 561] width 46 height 14
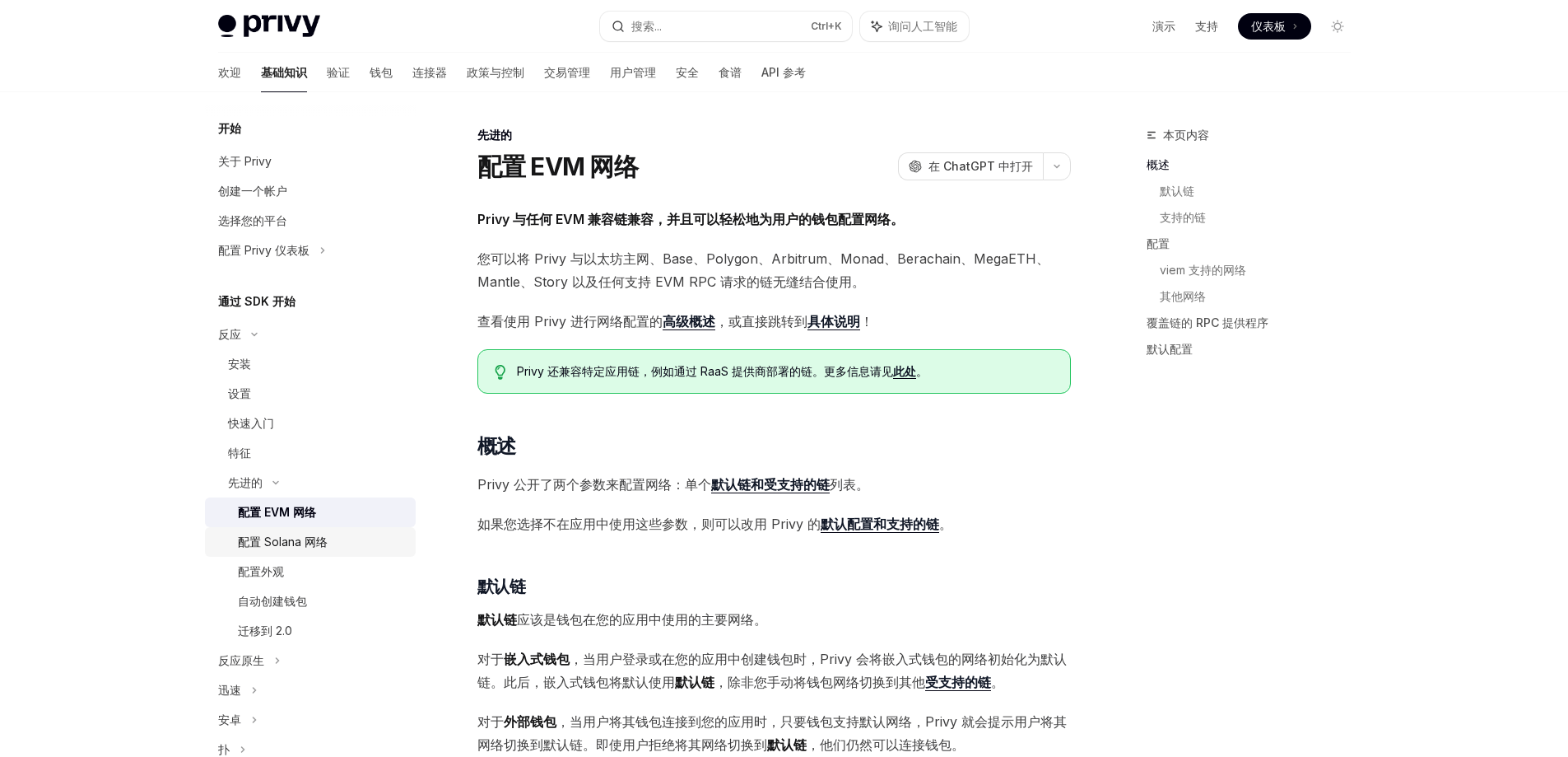
click at [313, 543] on font "配置 Solana 网络" at bounding box center [282, 542] width 90 height 14
type textarea "*"
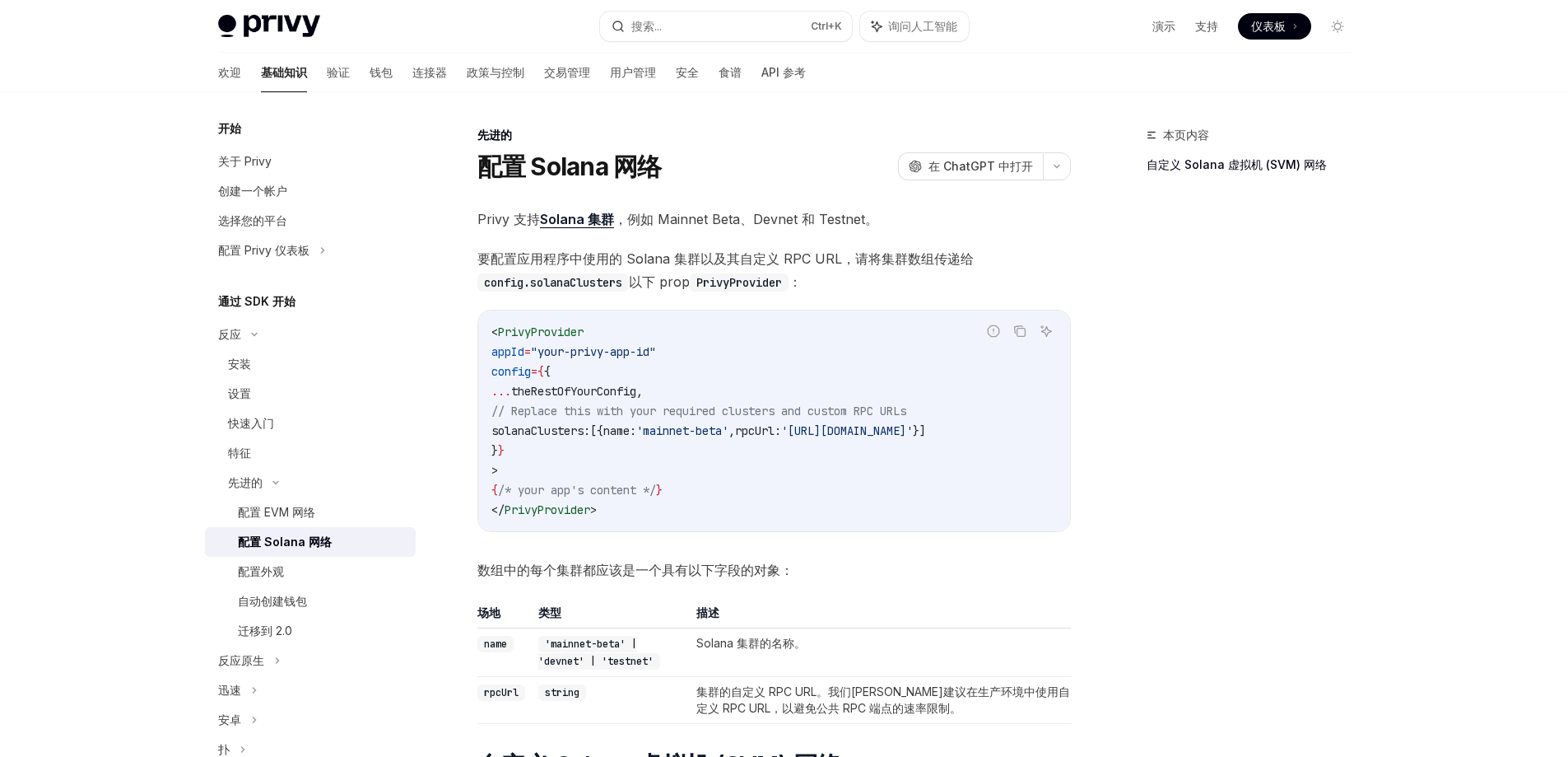
click at [520, 428] on span "solanaClusters:" at bounding box center [541, 430] width 99 height 15
click at [636, 390] on span "theRestOfYourConfig" at bounding box center [573, 391] width 125 height 15
copy span "solanaClusters: [{ name: 'mainnet-beta' , rpcUrl: 'https://api.mainnet-beta.sol…"
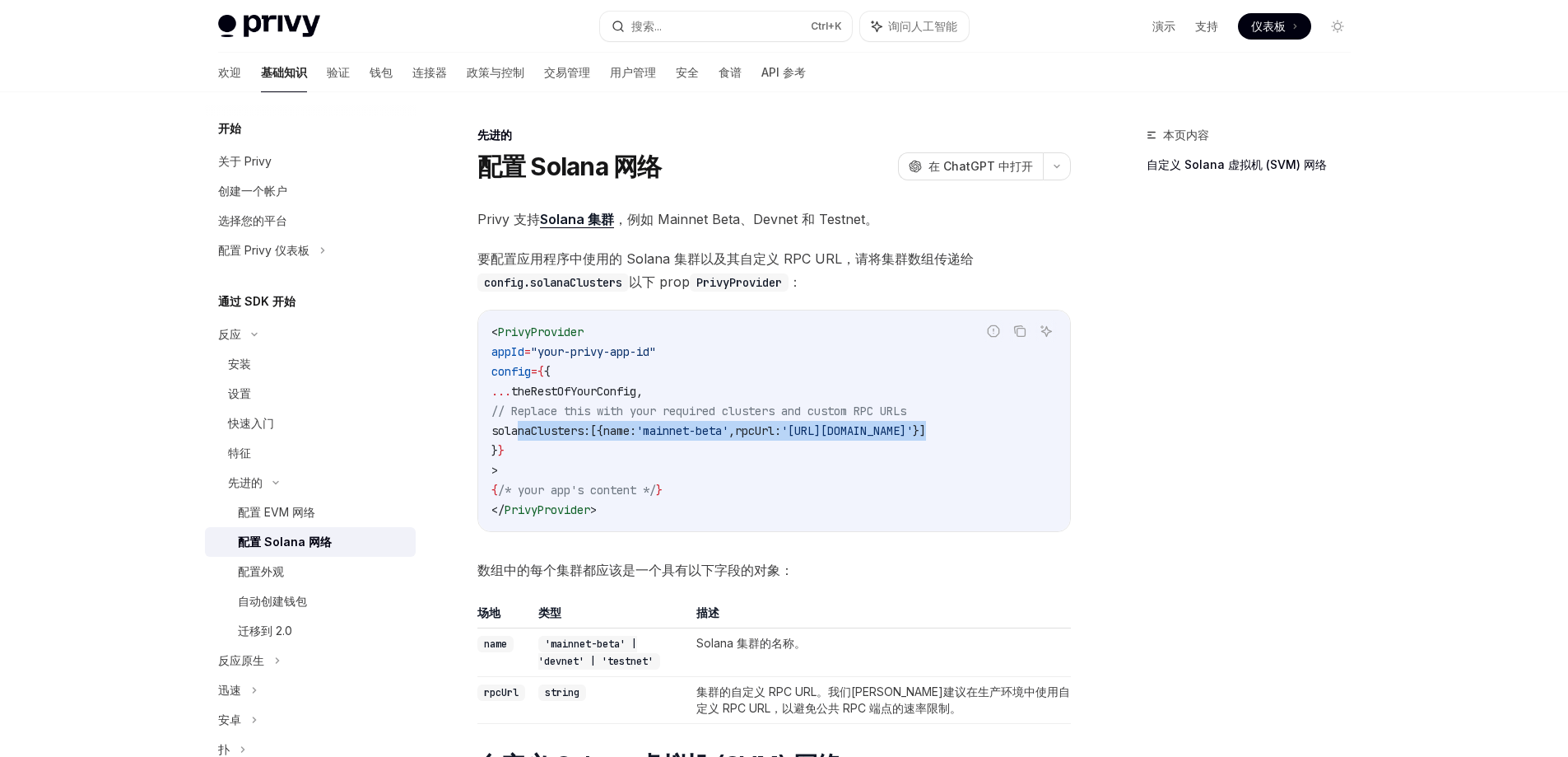
drag, startPoint x: 519, startPoint y: 425, endPoint x: 1094, endPoint y: 436, distance: 575.1
click at [1094, 436] on div "本页内容 自定义 Solana 虚拟机 (SVM) 网络 先进的 配置 Solana 网络 OpenAI 在 ChatGPT 中打开 OpenAI 在 Cha…" at bounding box center [784, 733] width 1159 height 1282
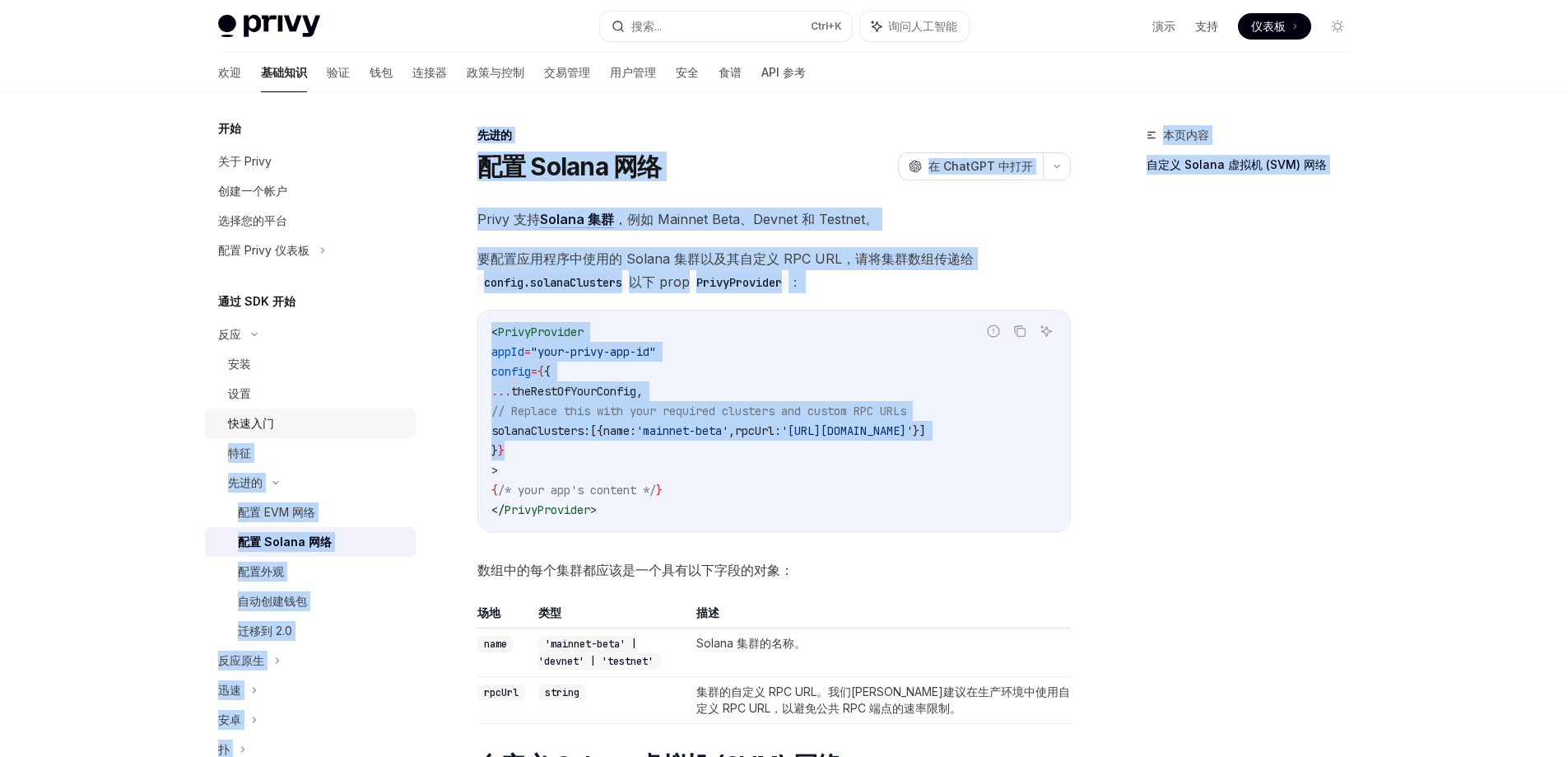
scroll to position [0, 0]
drag, startPoint x: 422, startPoint y: 430, endPoint x: 380, endPoint y: 426, distance: 42.2
click at [380, 426] on div "开始 关于 Privy 创建一个帐户 选择您的平台 配置 Privy 仪表板 通过 SDK 开始 反应 安装 设置 快速入门 特征 先进的 配置 EVM 网络…" at bounding box center [784, 733] width 1212 height 1282
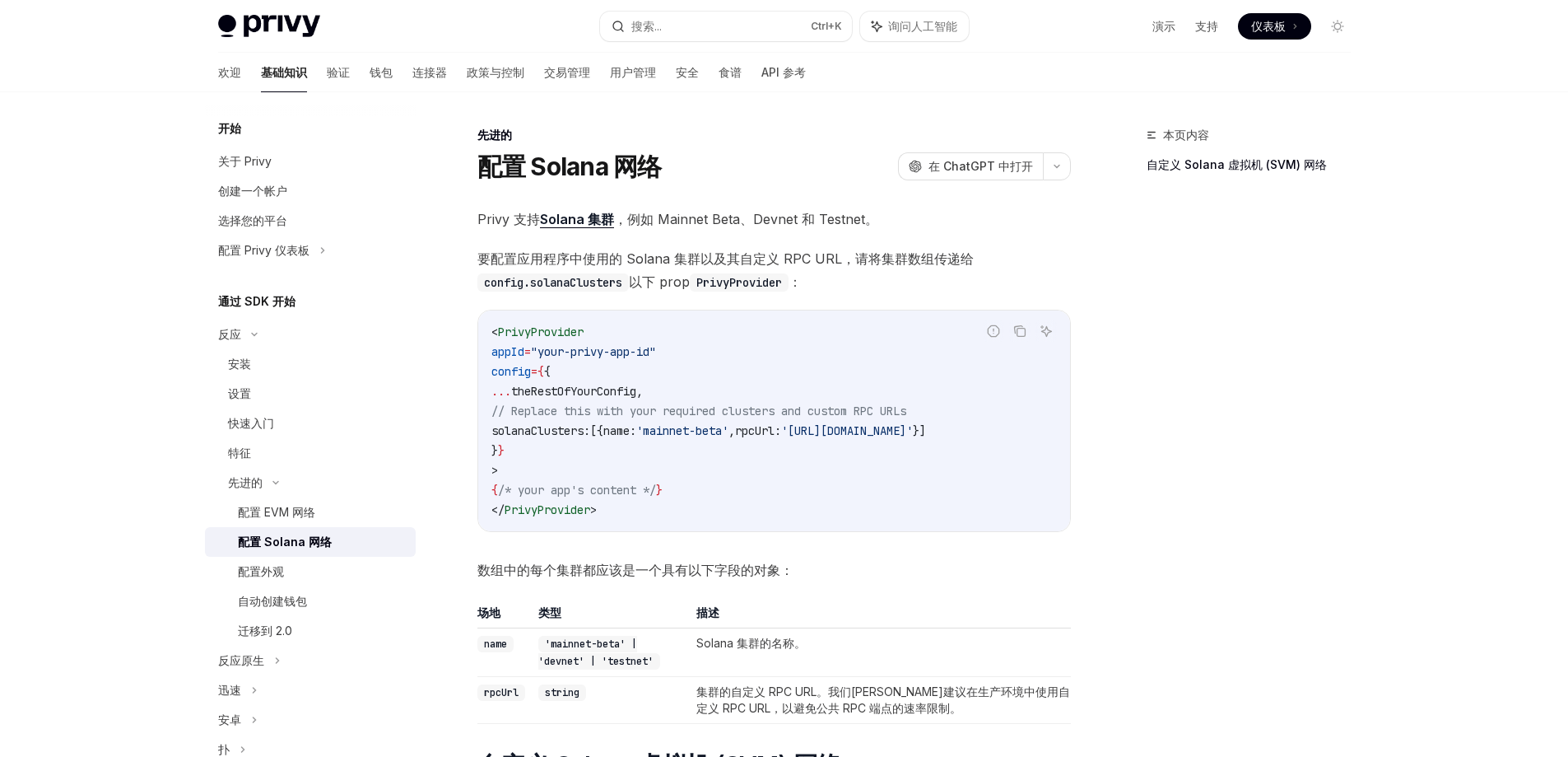
click at [673, 481] on code "< PrivyProvider appId = "your-privy-app-id" config = { { ... theRestOfYourConfi…" at bounding box center [774, 420] width 566 height 197
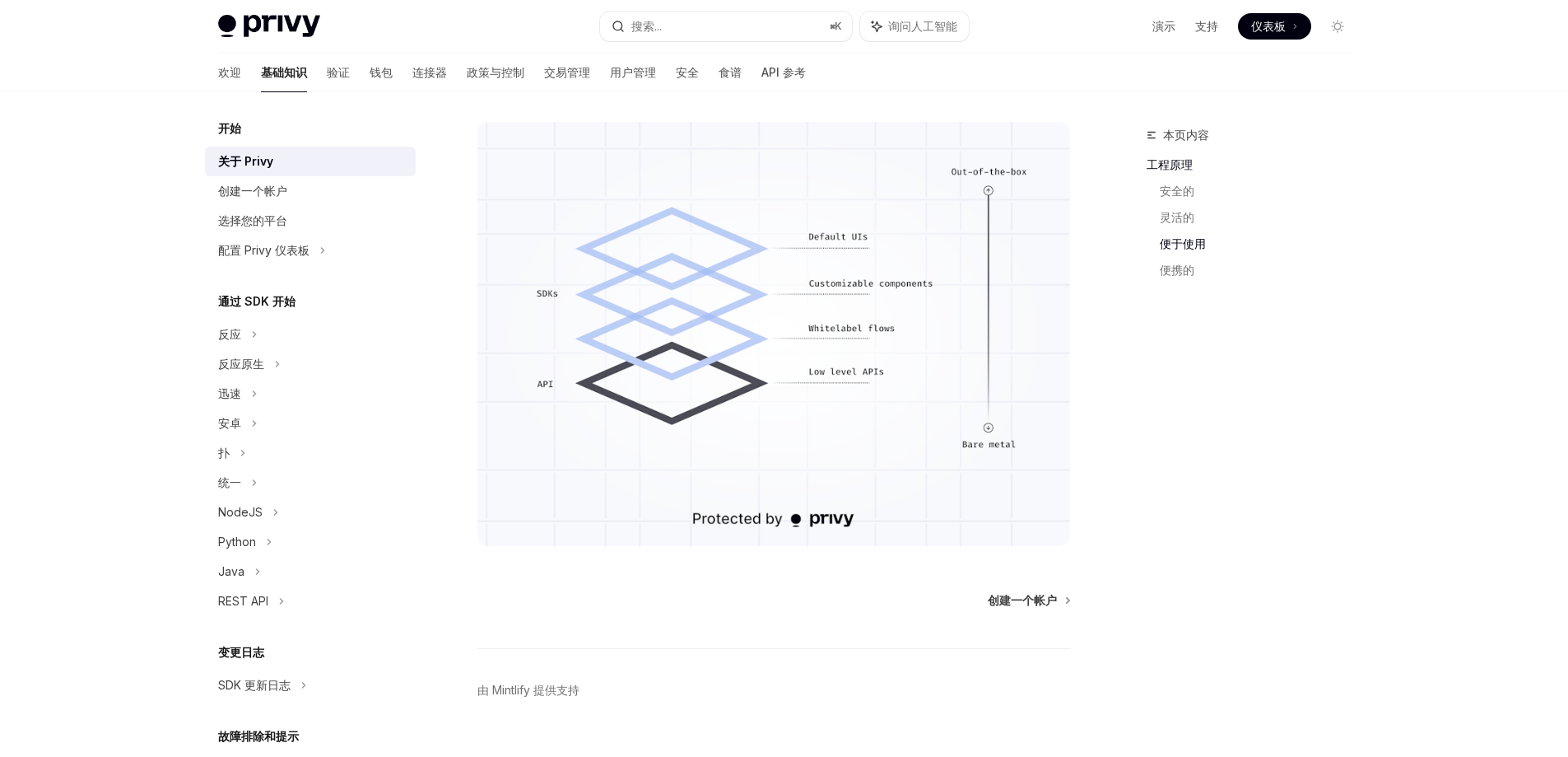
scroll to position [1167, 0]
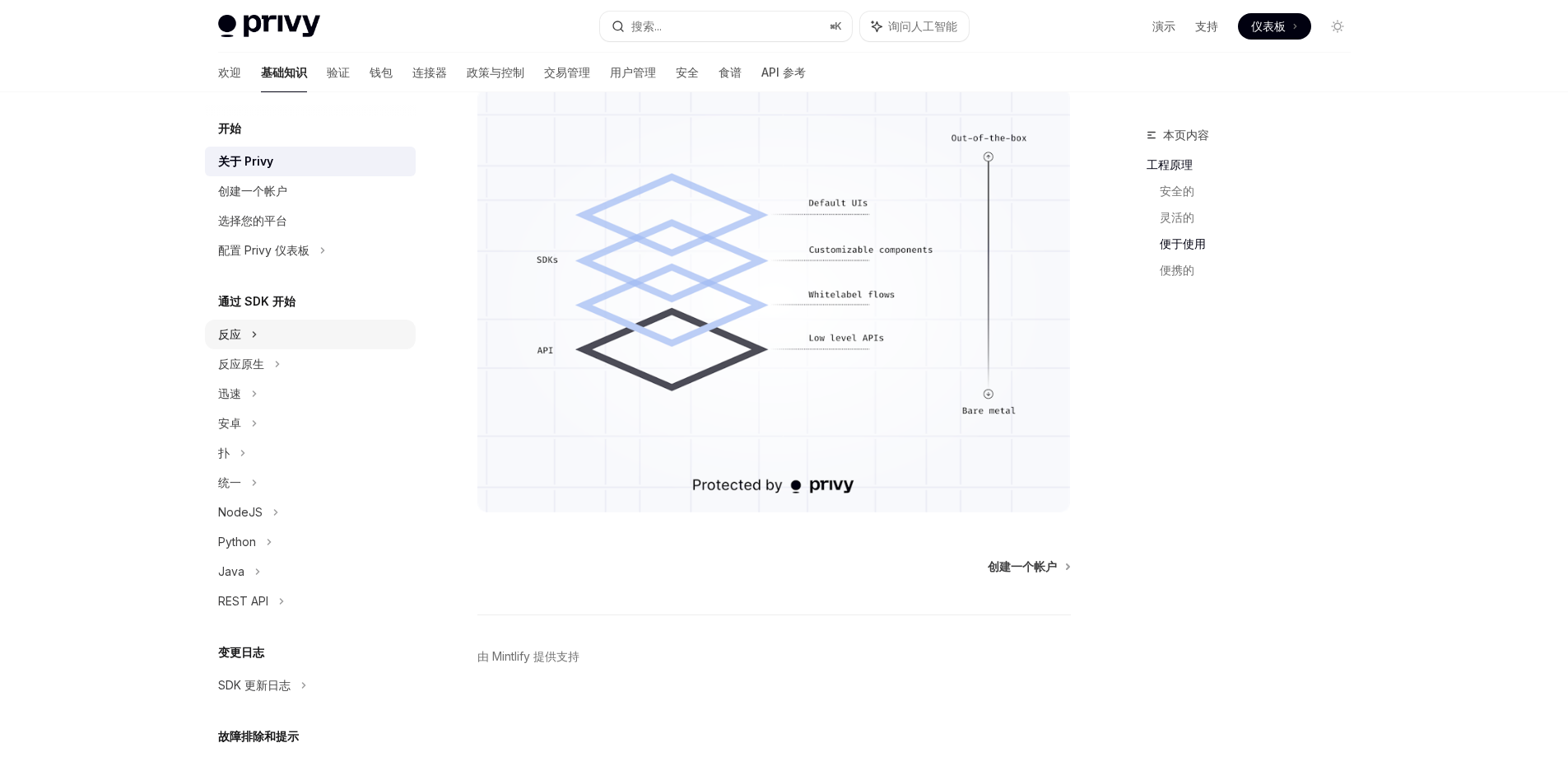
click at [230, 335] on font "反应" at bounding box center [229, 334] width 23 height 14
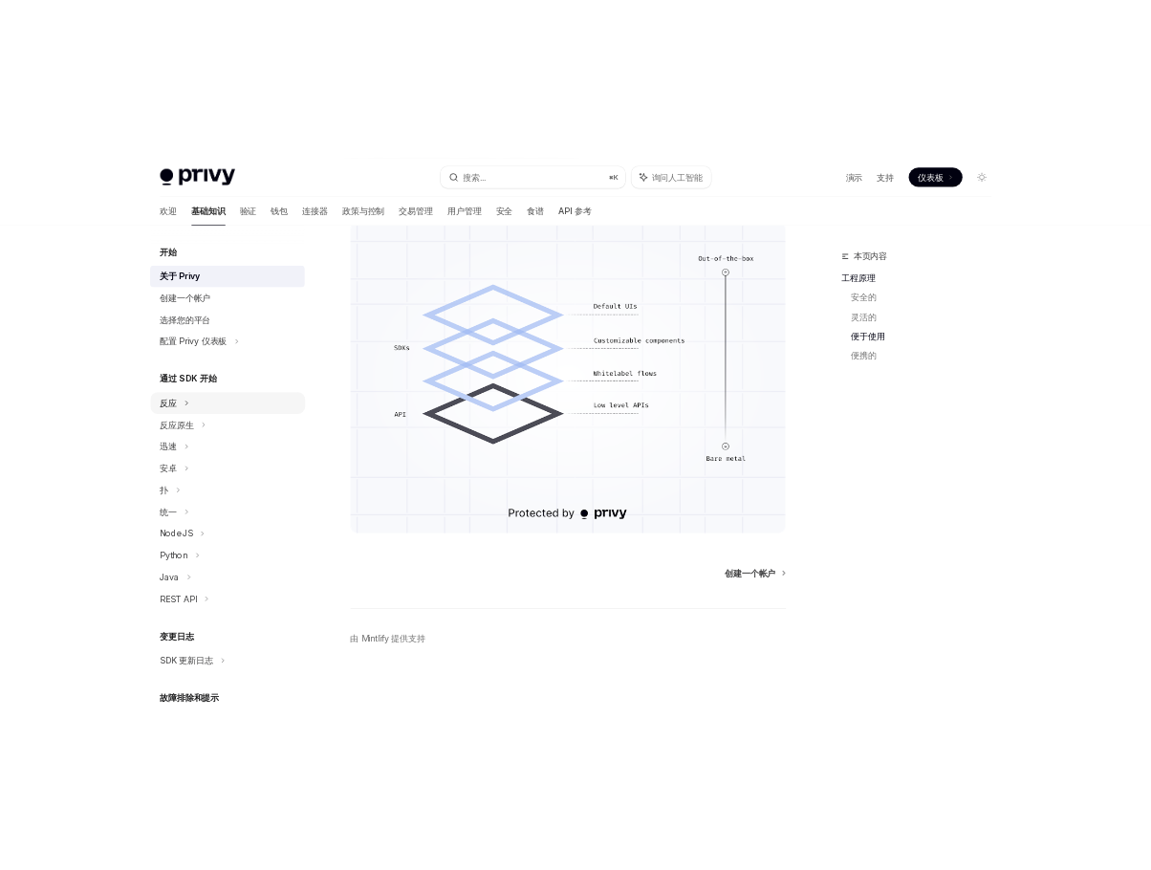
scroll to position [61, 0]
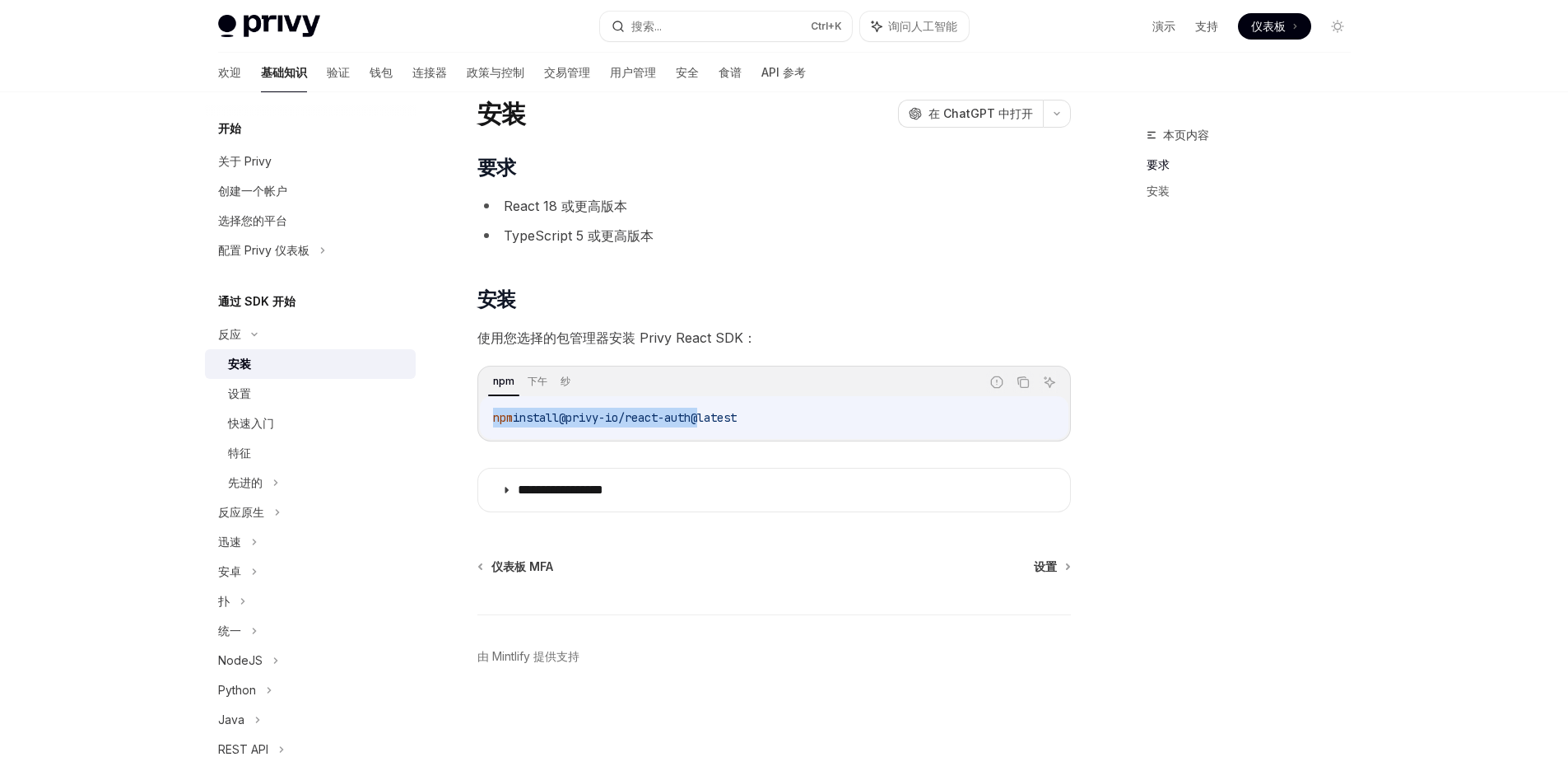
drag, startPoint x: 715, startPoint y: 416, endPoint x: 472, endPoint y: 419, distance: 243.0
click at [472, 419] on div "**********" at bounding box center [620, 414] width 909 height 685
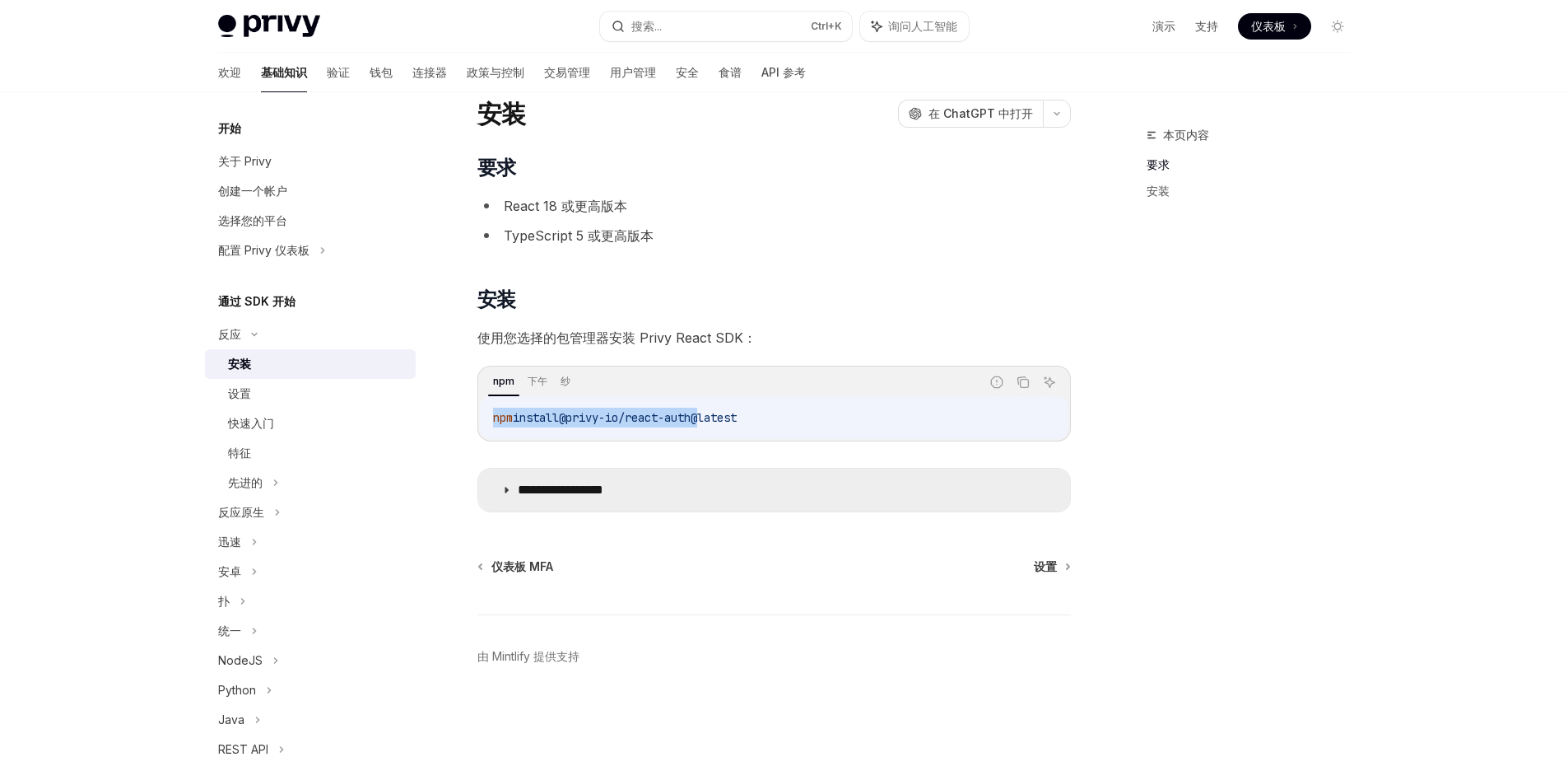
copy span "npm install @privy-io/react-auth"
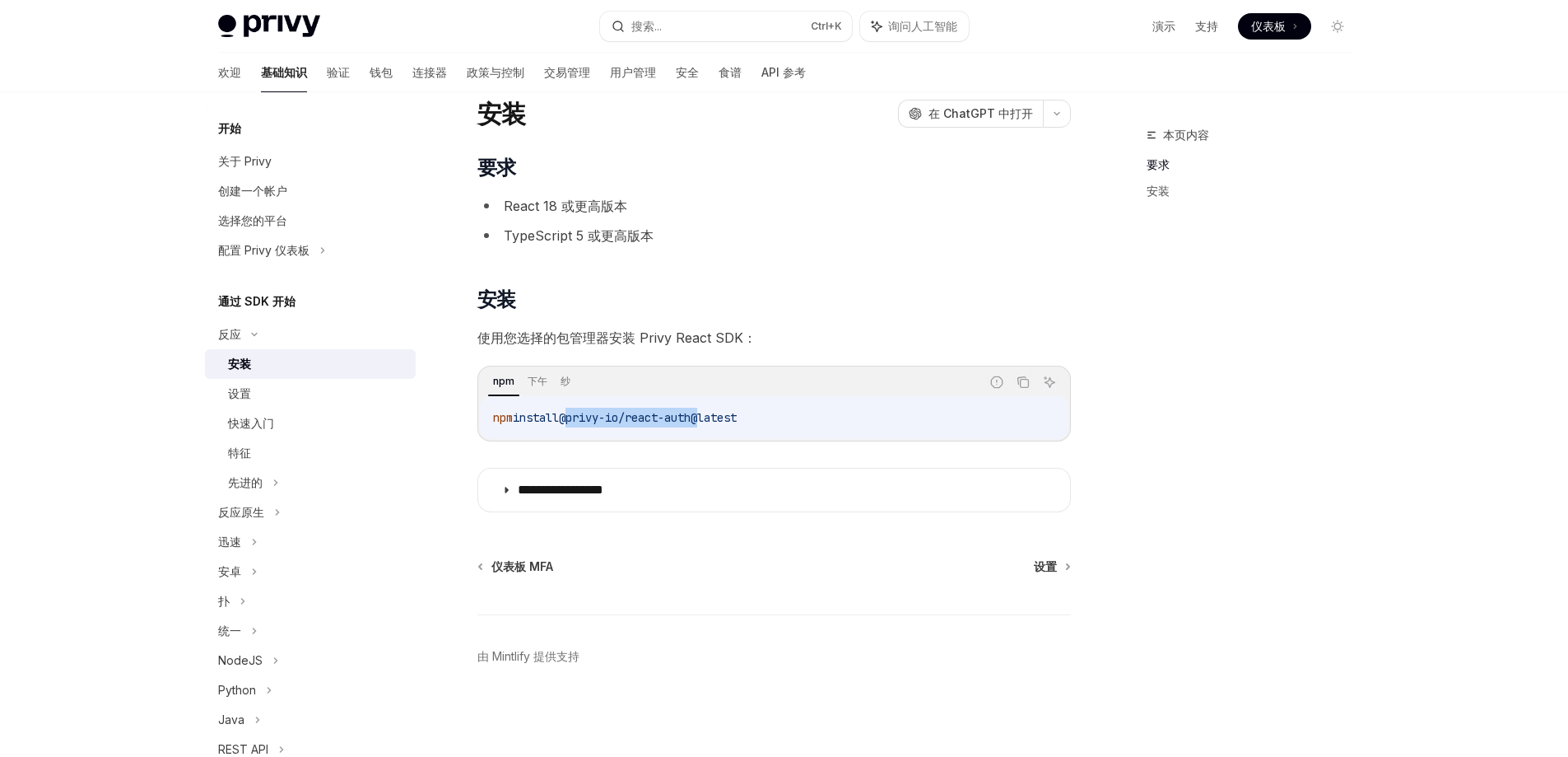
click at [574, 424] on span "@privy-io/react-auth@latest" at bounding box center [648, 417] width 178 height 15
copy span "@privy-io/react-auth"
type textarea "*"
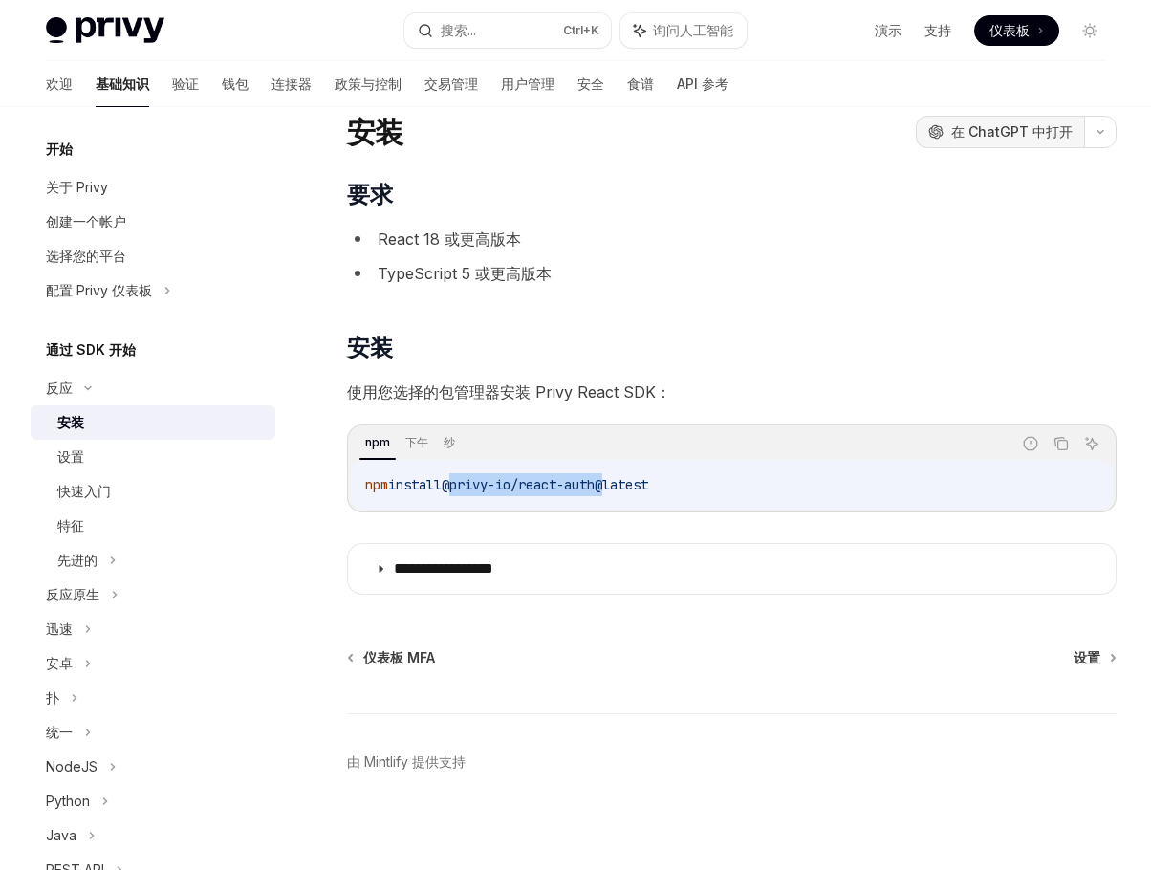
click at [1014, 133] on font "在 ChatGPT 中打开" at bounding box center [1011, 131] width 121 height 16
